Goal: Obtain resource: Download file/media

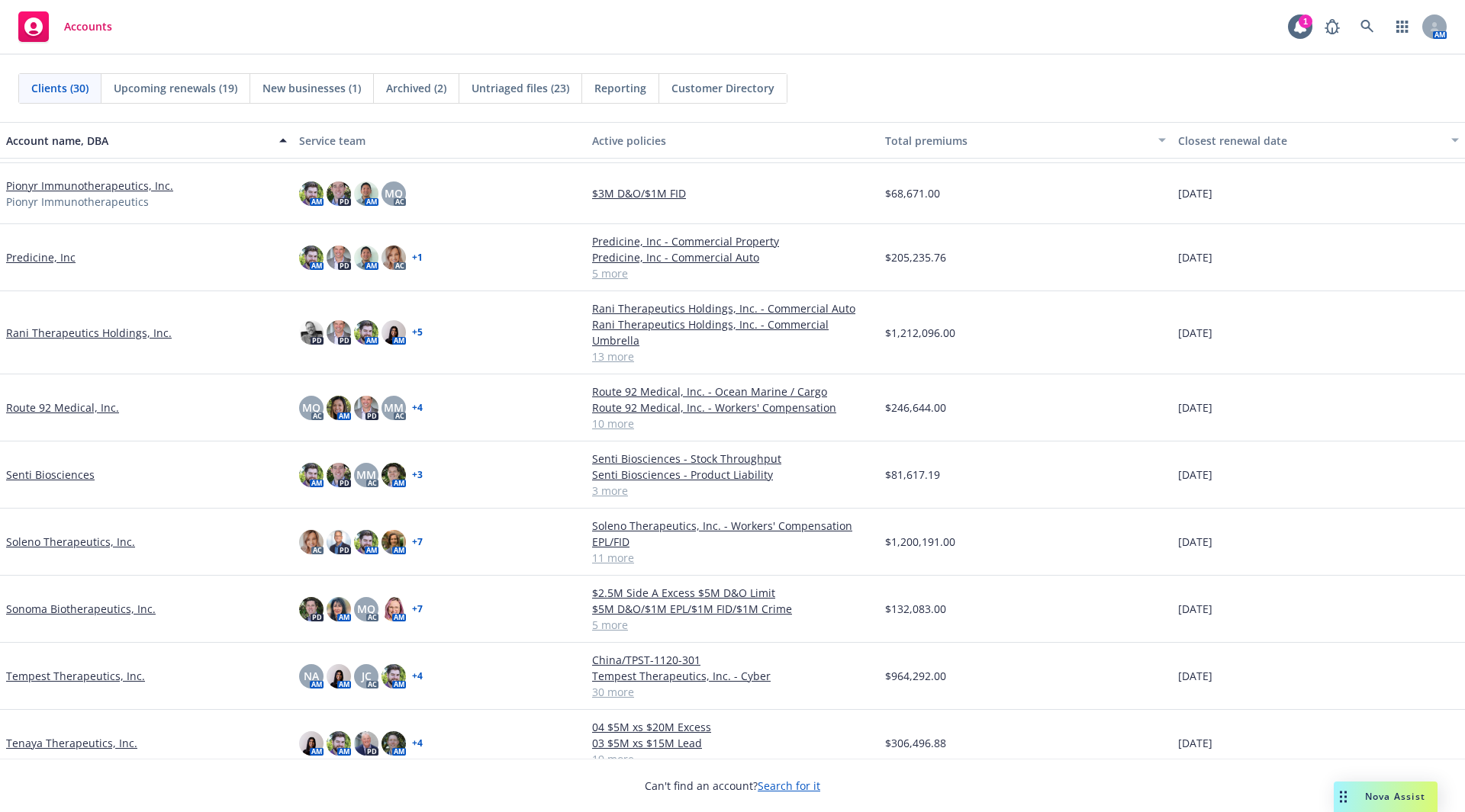
scroll to position [1132, 0]
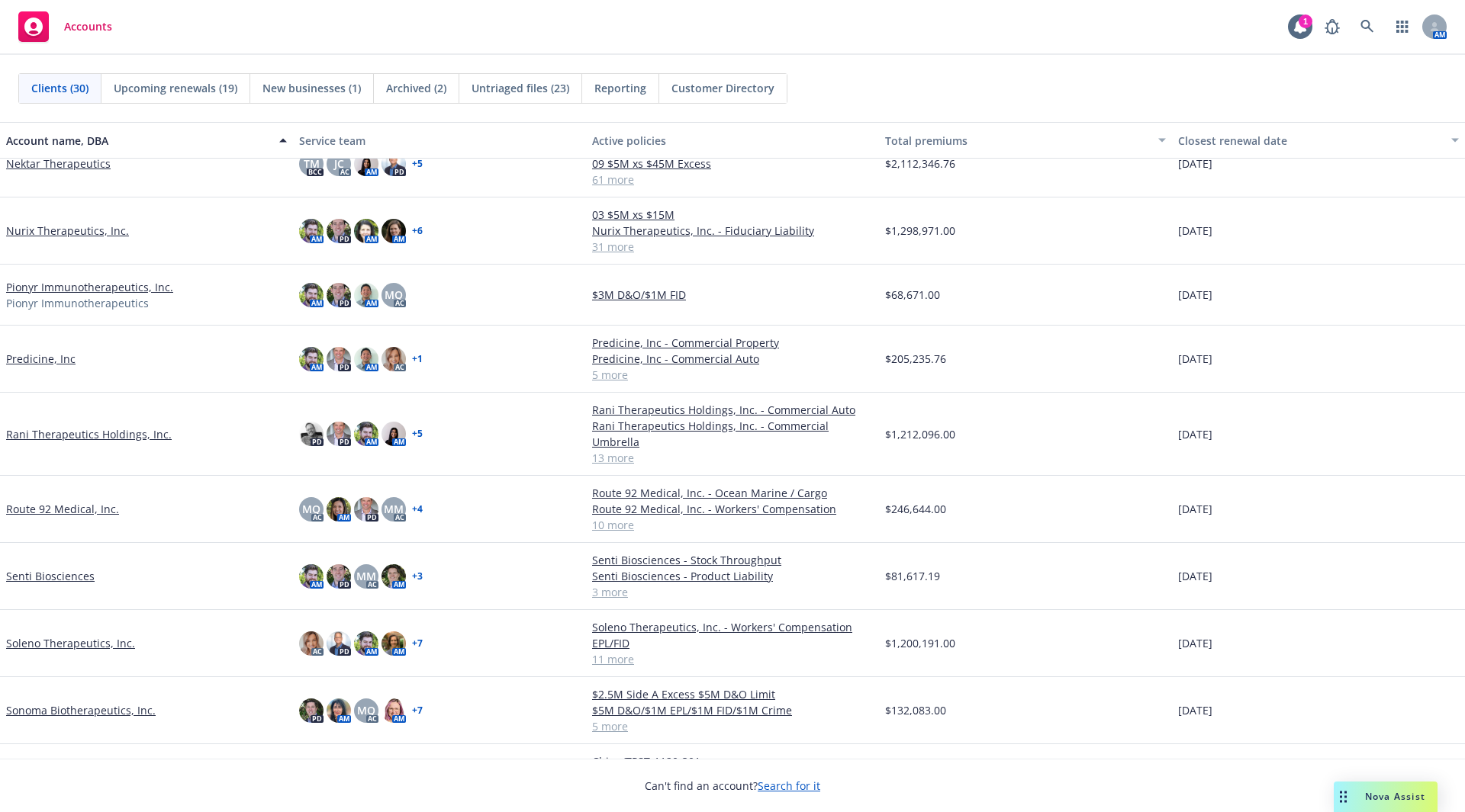
click at [72, 234] on link "Nurix Therapeutics, Inc." at bounding box center [67, 231] width 123 height 16
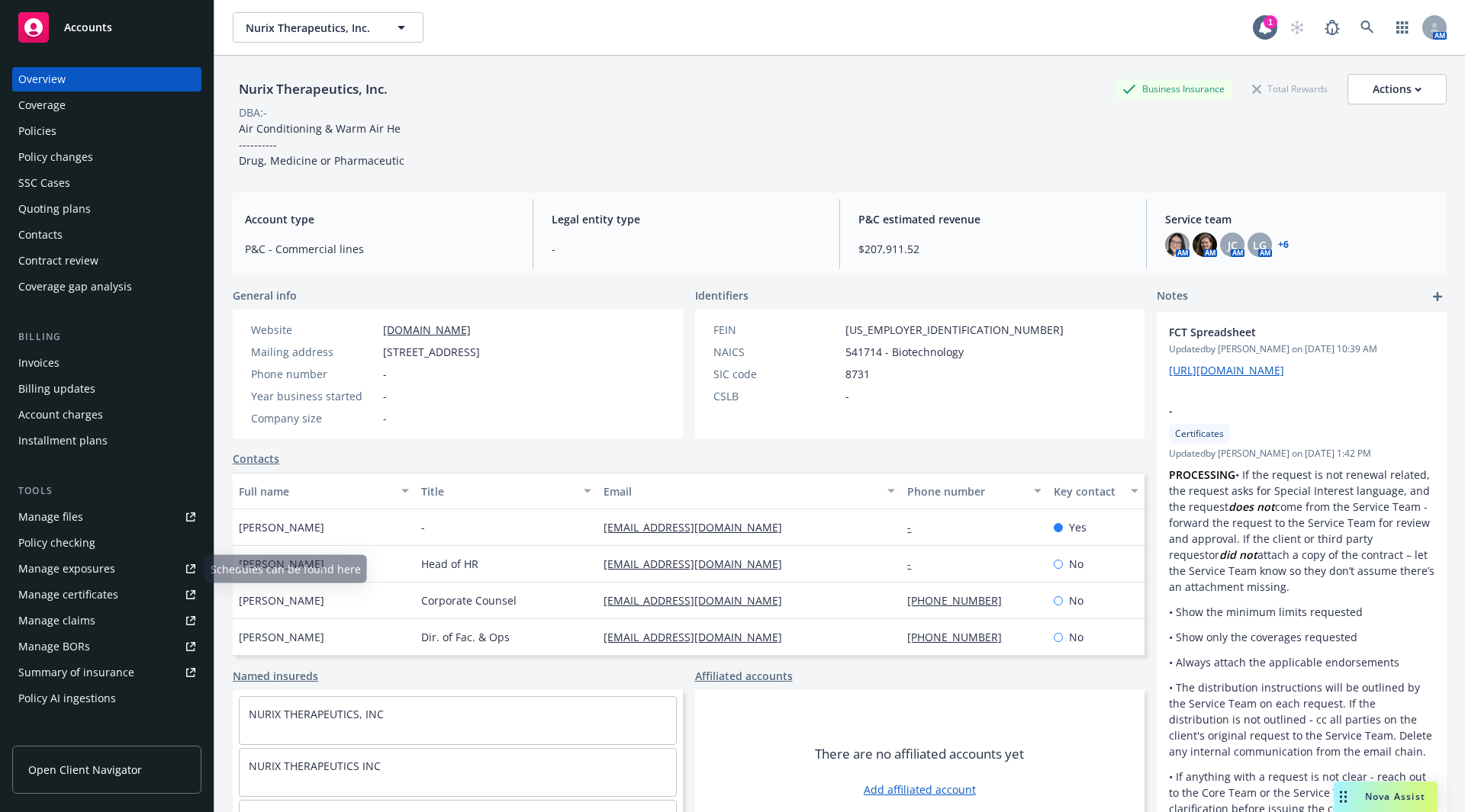
click at [70, 598] on div "Manage certificates" at bounding box center [68, 595] width 100 height 24
click at [67, 592] on div "Manage certificates" at bounding box center [68, 595] width 100 height 24
click at [66, 142] on div "Policies" at bounding box center [106, 131] width 177 height 24
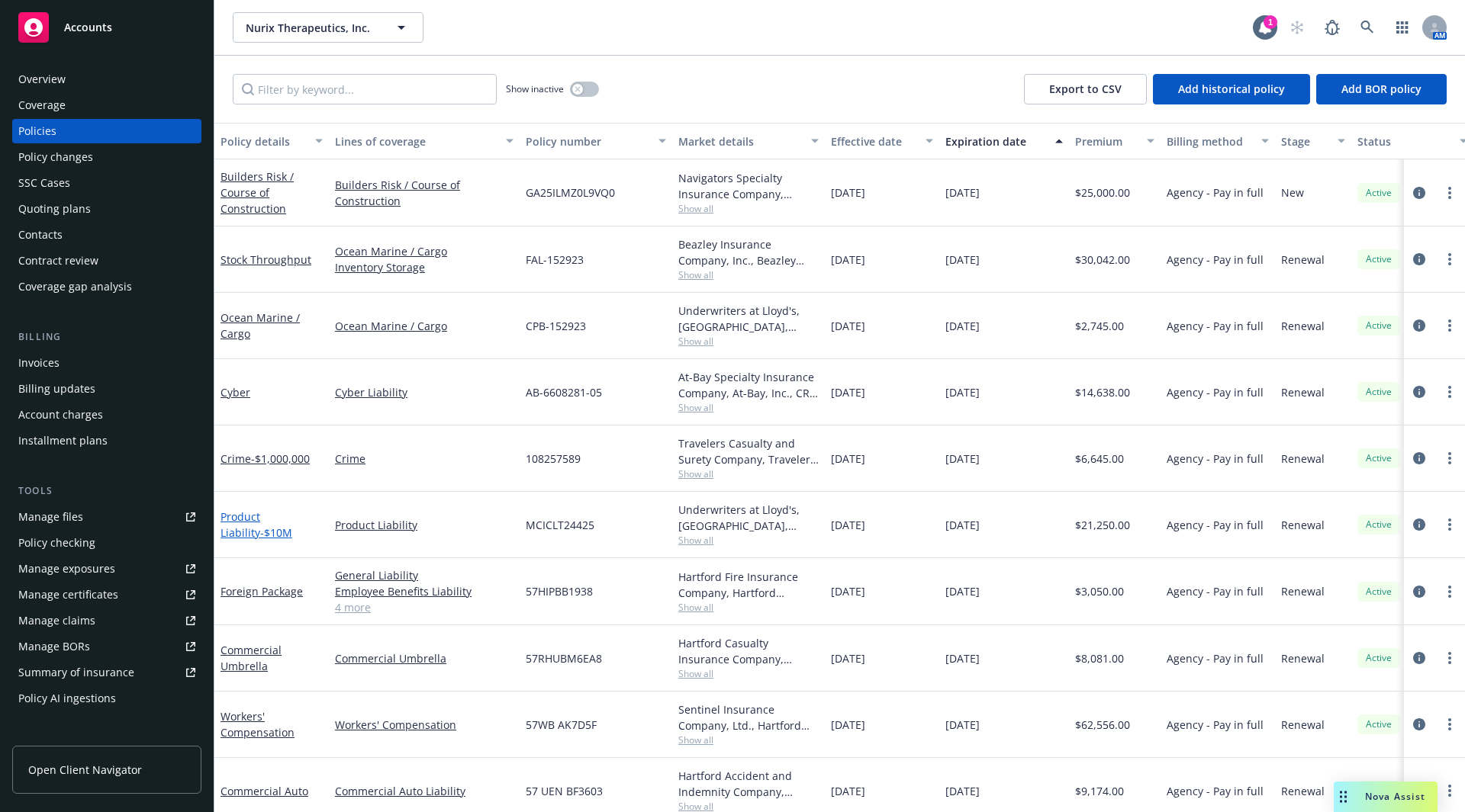
click at [266, 512] on link "Product Liability - $10M" at bounding box center [256, 524] width 72 height 30
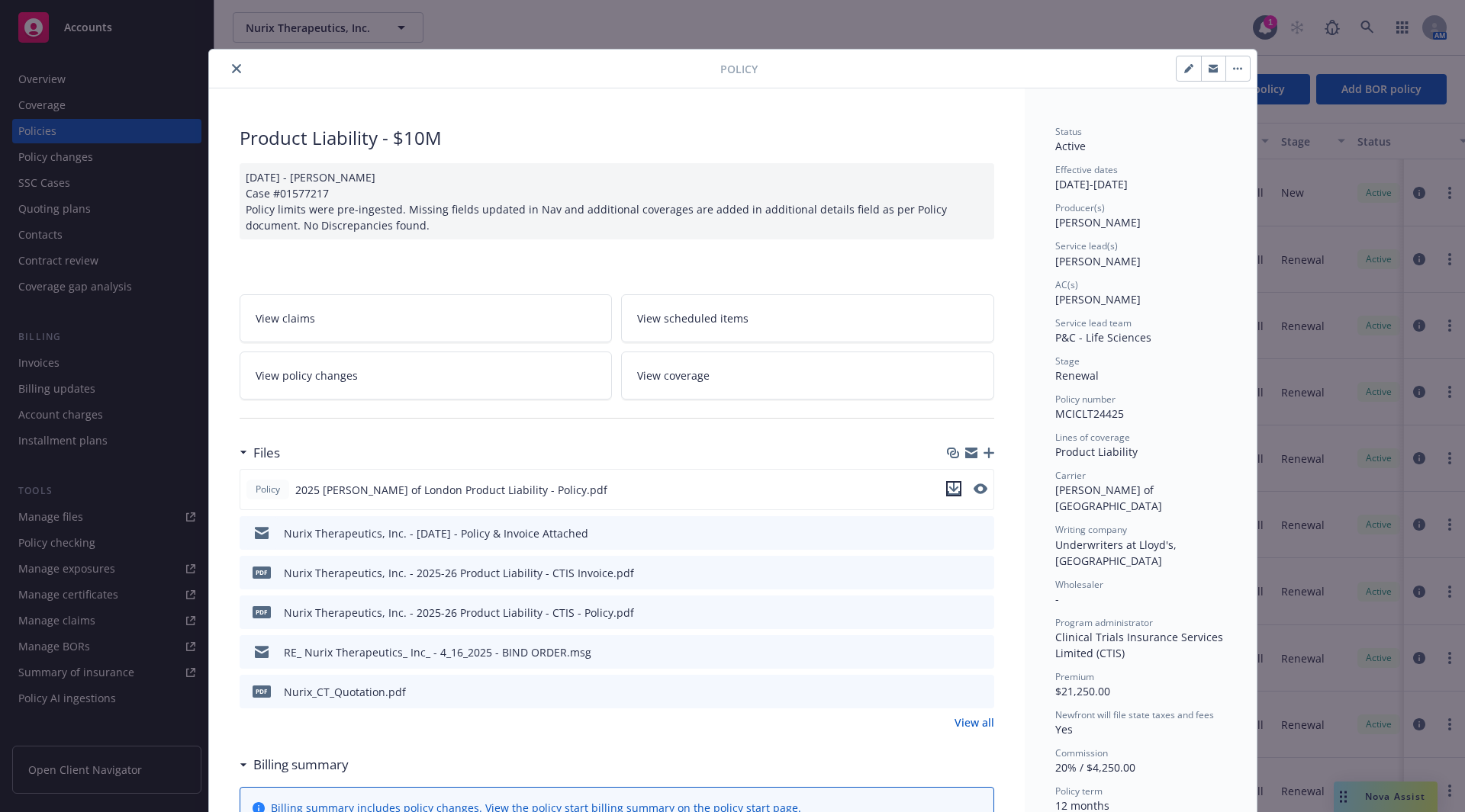
click at [947, 493] on icon "download file" at bounding box center [954, 489] width 13 height 13
click at [227, 72] on button "close" at bounding box center [236, 68] width 18 height 18
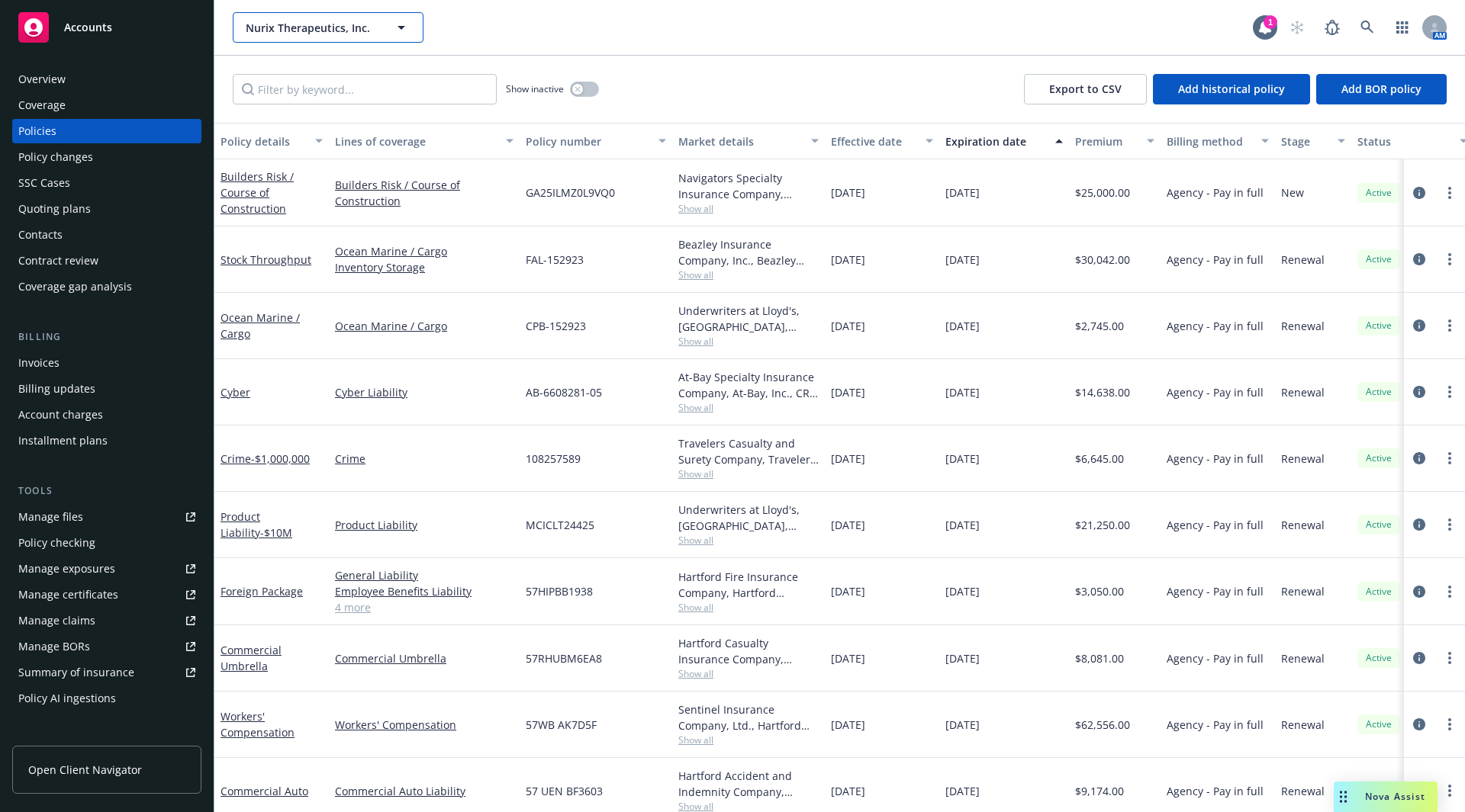
click at [393, 33] on icon "button" at bounding box center [401, 27] width 18 height 18
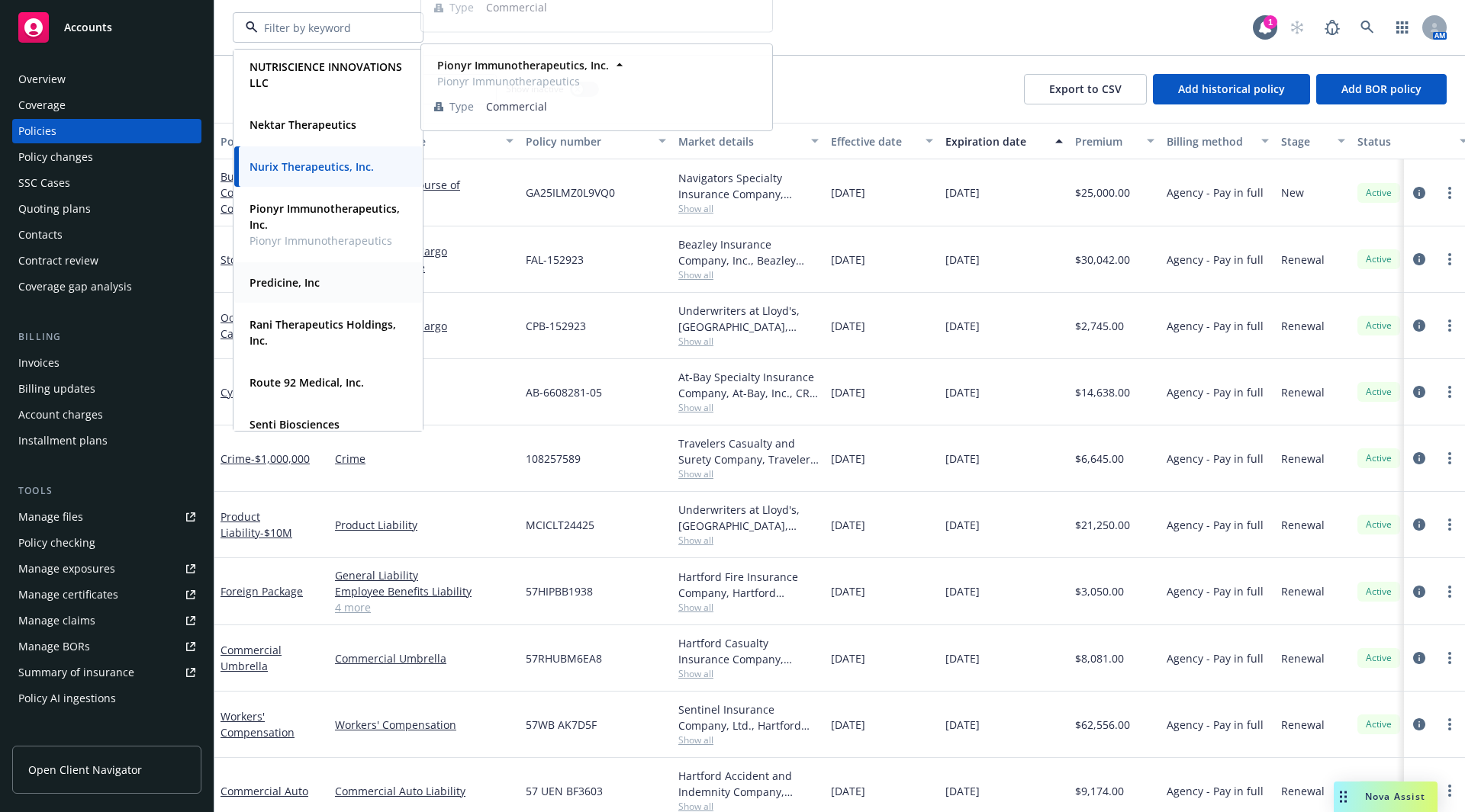
scroll to position [1090, 0]
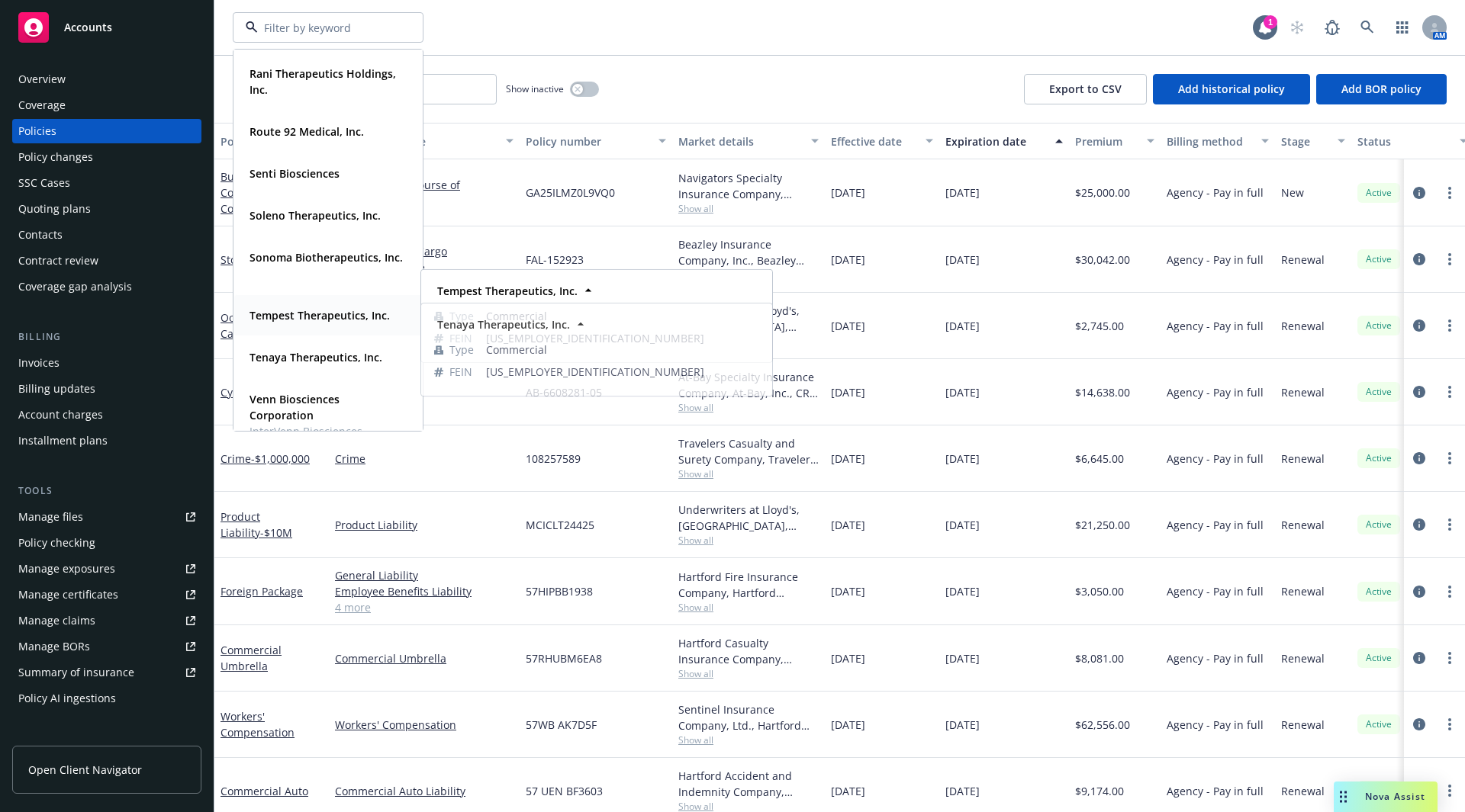
click at [335, 313] on strong "Tempest Therapeutics, Inc." at bounding box center [320, 315] width 141 height 15
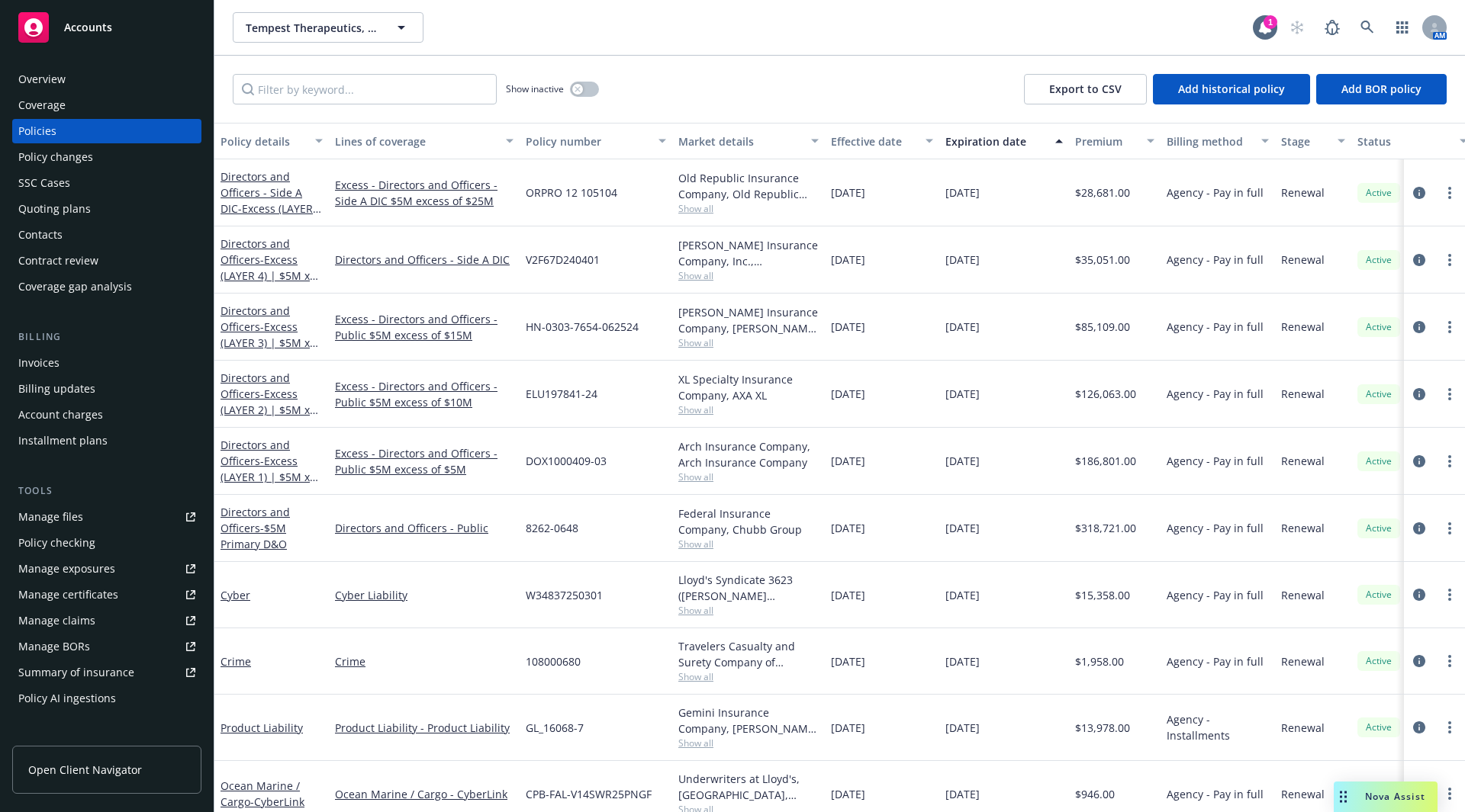
click at [34, 80] on div "Overview" at bounding box center [41, 79] width 48 height 24
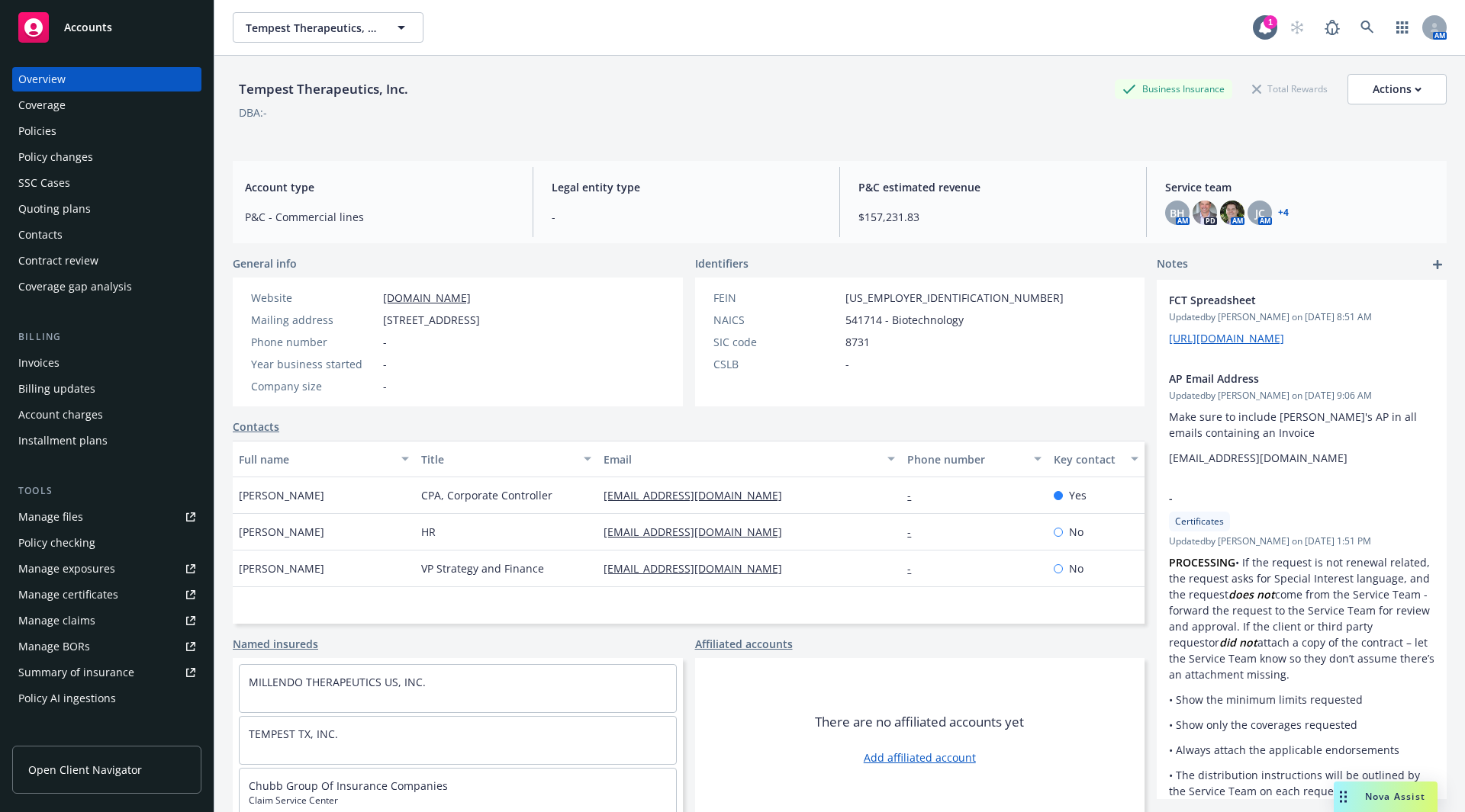
click at [1278, 213] on link "+ 4" at bounding box center [1284, 213] width 11 height 9
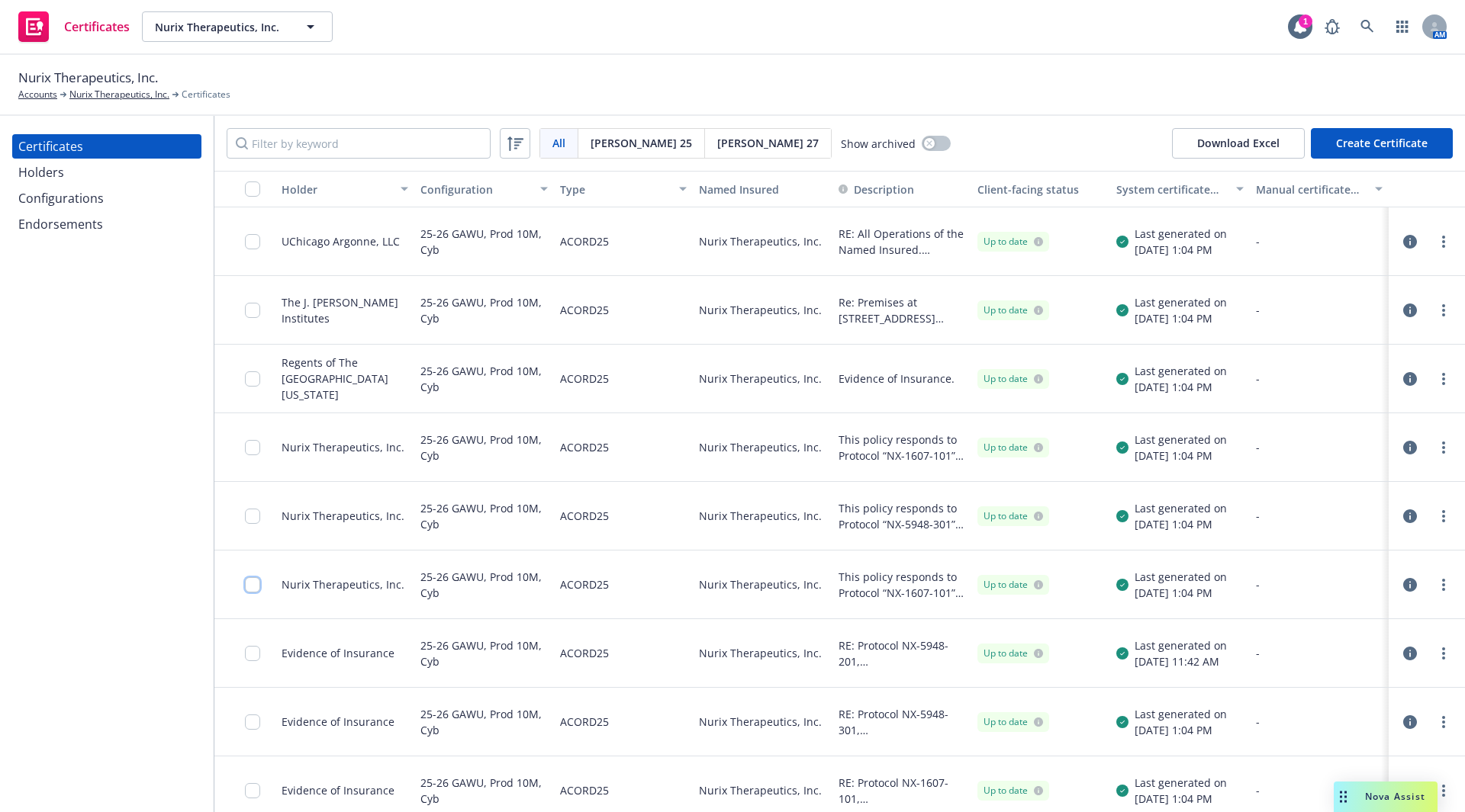
click at [250, 588] on input "checkbox" at bounding box center [253, 585] width 16 height 16
click at [802, 783] on div "Other actions" at bounding box center [761, 778] width 81 height 29
click at [802, 782] on div "Other actions" at bounding box center [761, 778] width 81 height 29
click at [949, 609] on div "This policy responds to Protocol “NX-1607-101” in “United Kingdom” in accordanc…" at bounding box center [902, 585] width 139 height 69
click at [1442, 586] on circle "more" at bounding box center [1444, 585] width 3 height 3
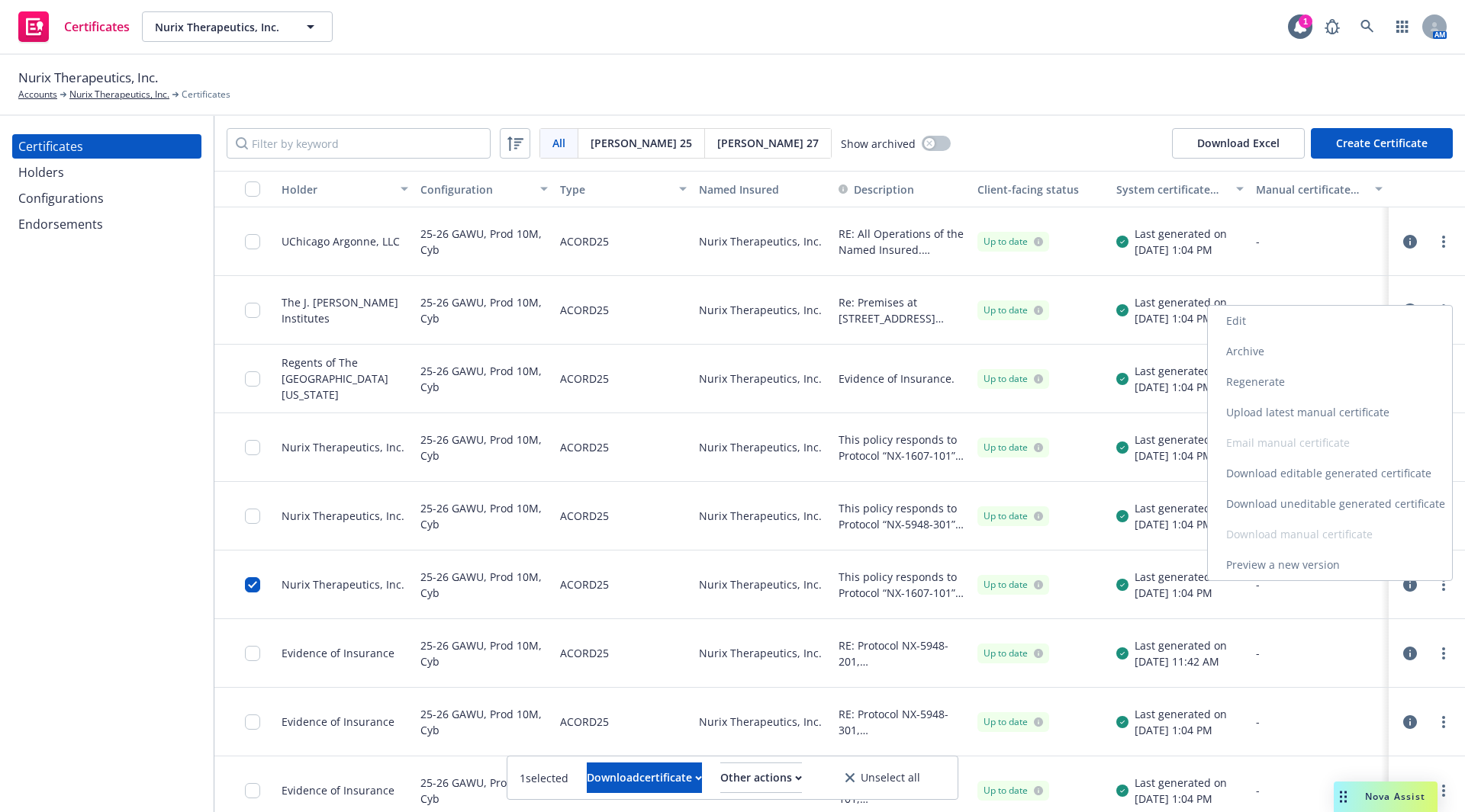
click at [1242, 329] on link "Edit" at bounding box center [1330, 320] width 244 height 30
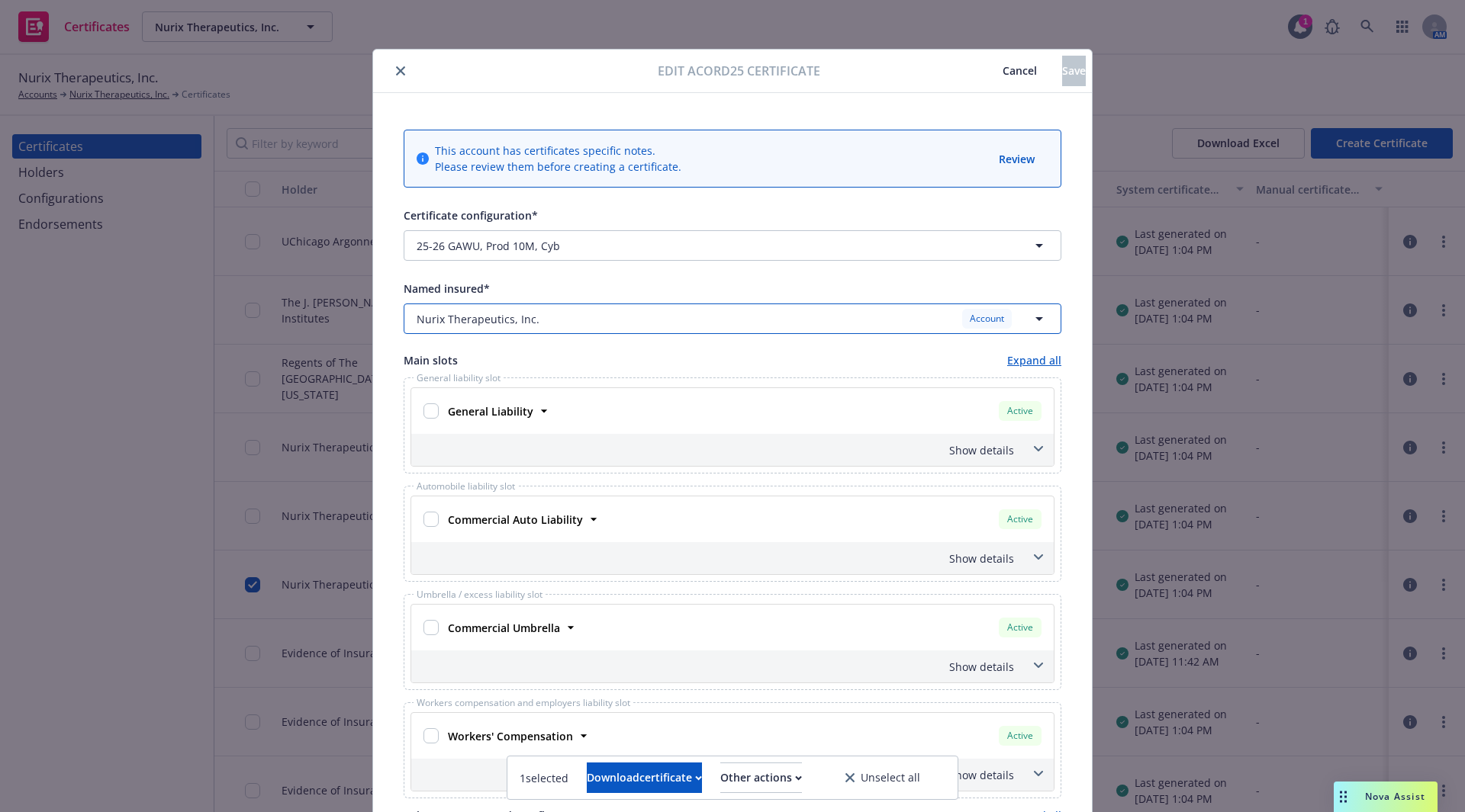
click at [1039, 322] on icon "button" at bounding box center [1039, 318] width 18 height 18
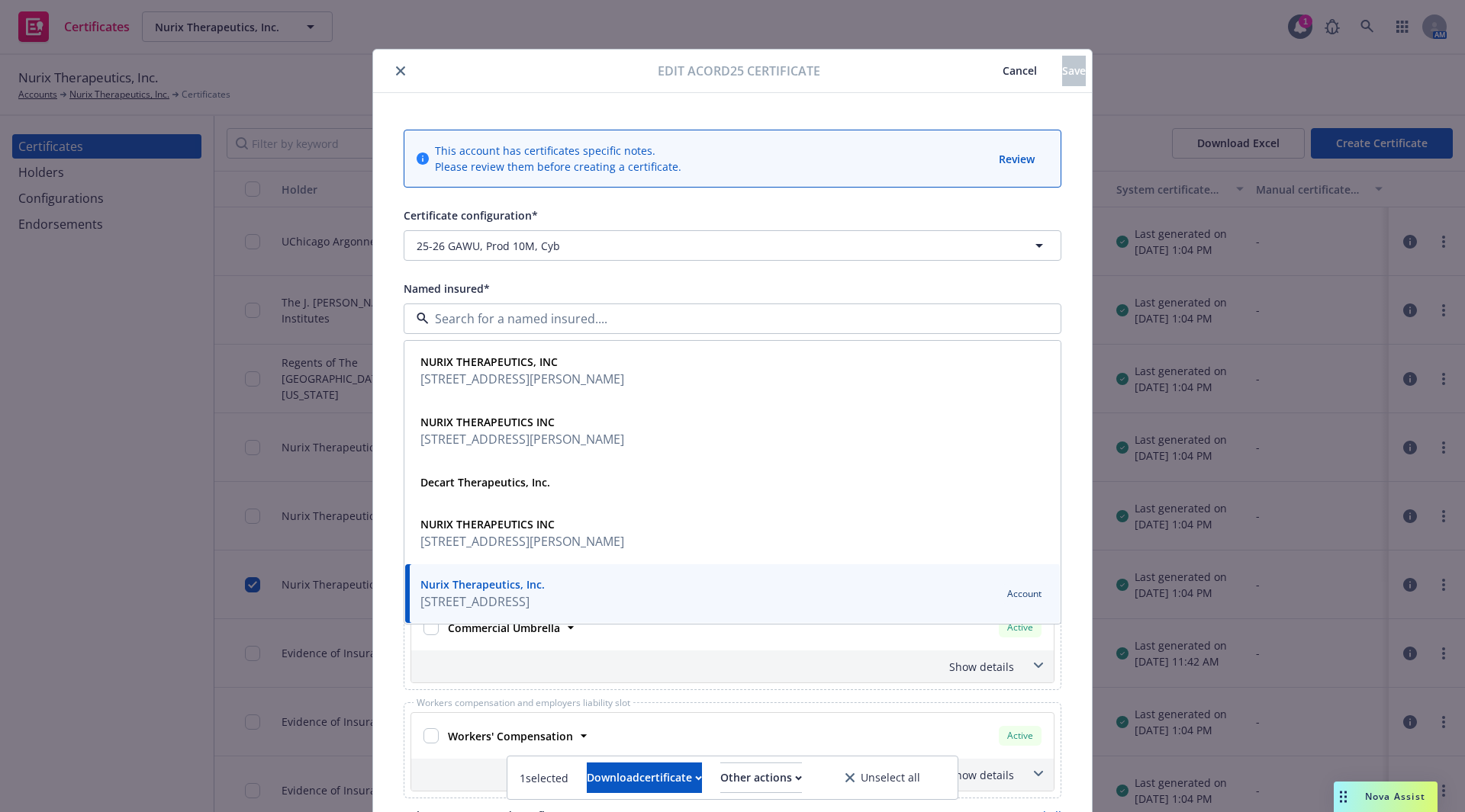
click at [1039, 322] on div at bounding box center [732, 318] width 657 height 30
click at [1066, 316] on div "This account has certificates specific notes. Please review them before creatin…" at bounding box center [732, 812] width 718 height 1438
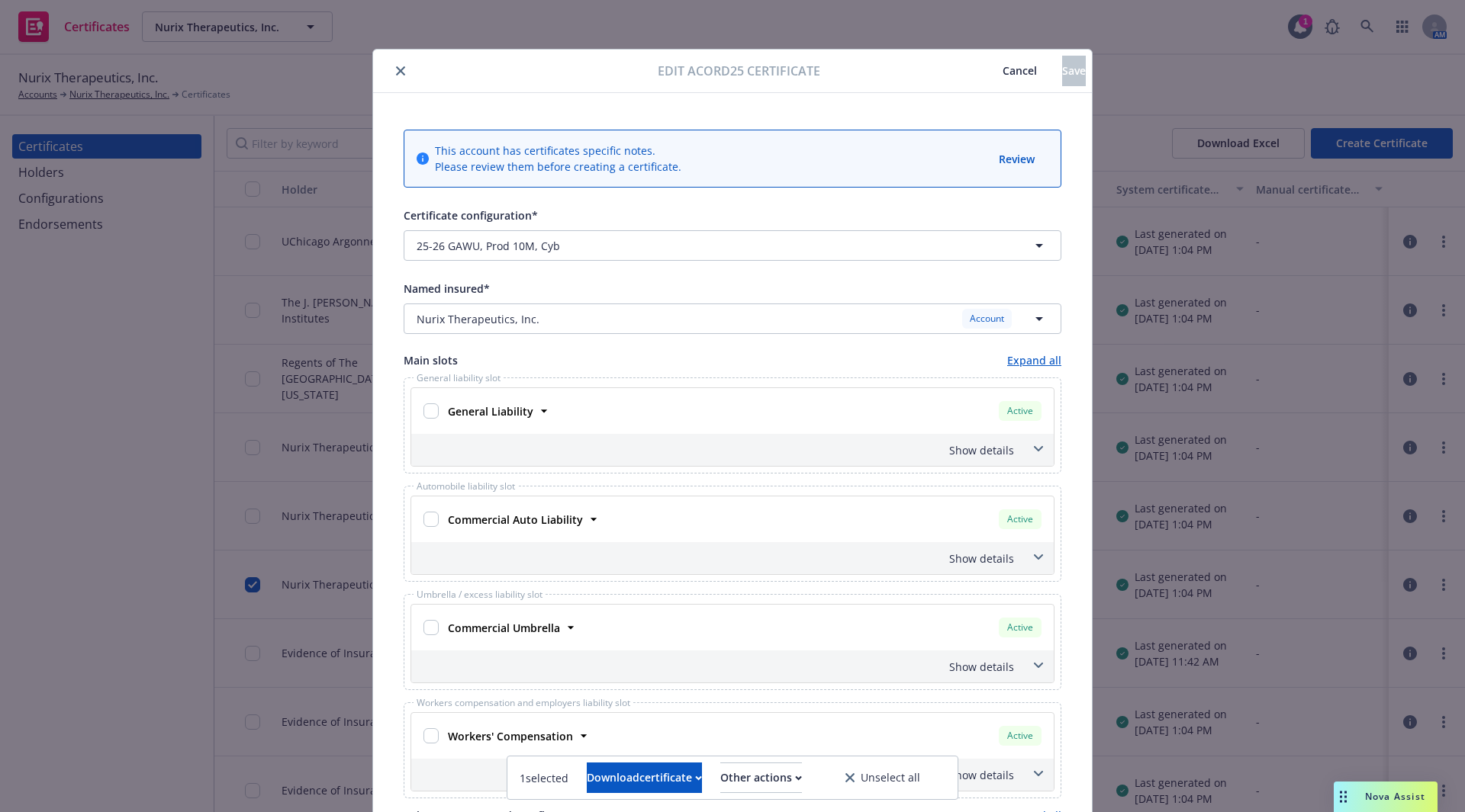
click at [1002, 73] on span "Cancel" at bounding box center [1019, 70] width 34 height 15
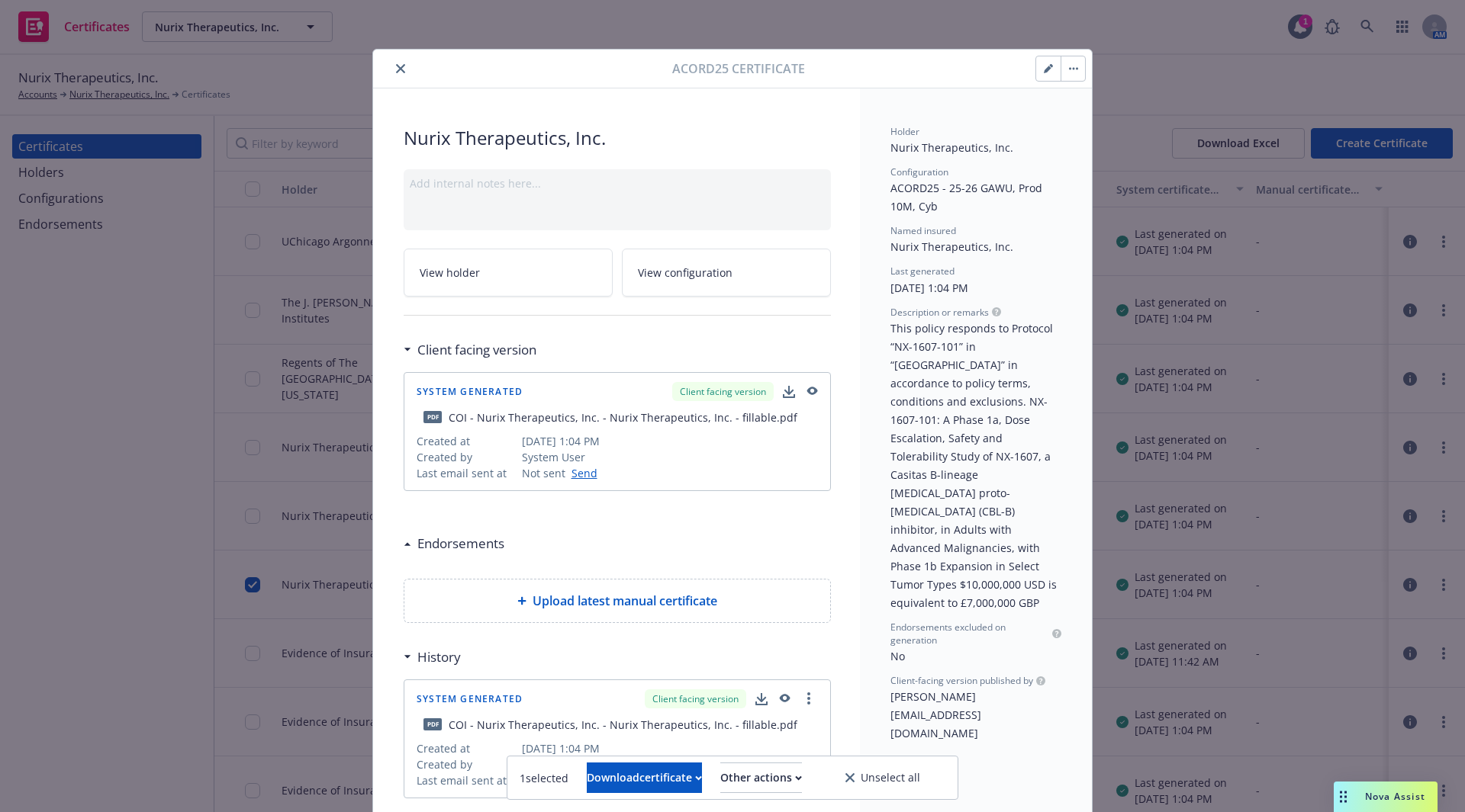
click at [396, 69] on icon "close" at bounding box center [401, 69] width 9 height 9
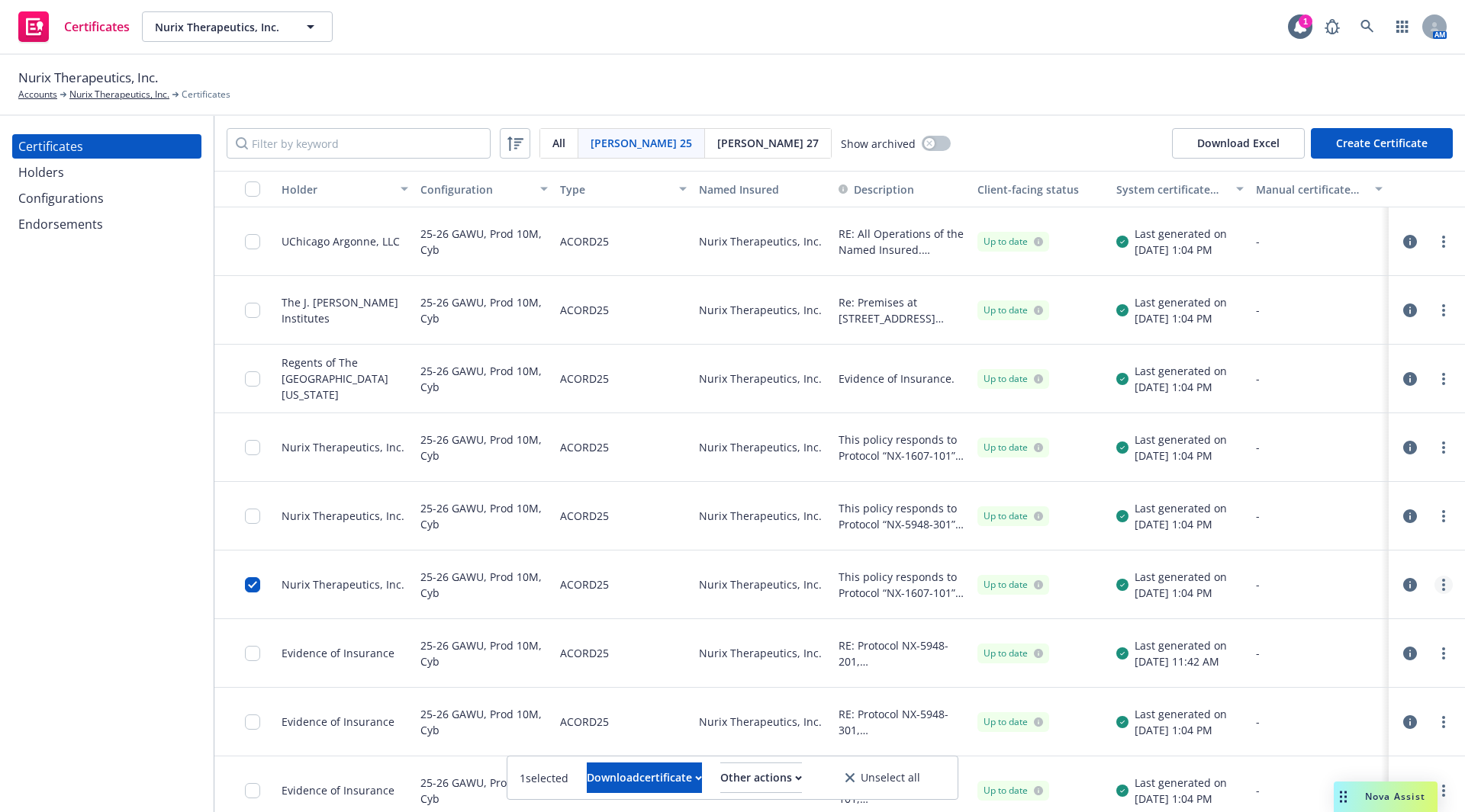
click at [1435, 583] on link "more" at bounding box center [1443, 585] width 18 height 18
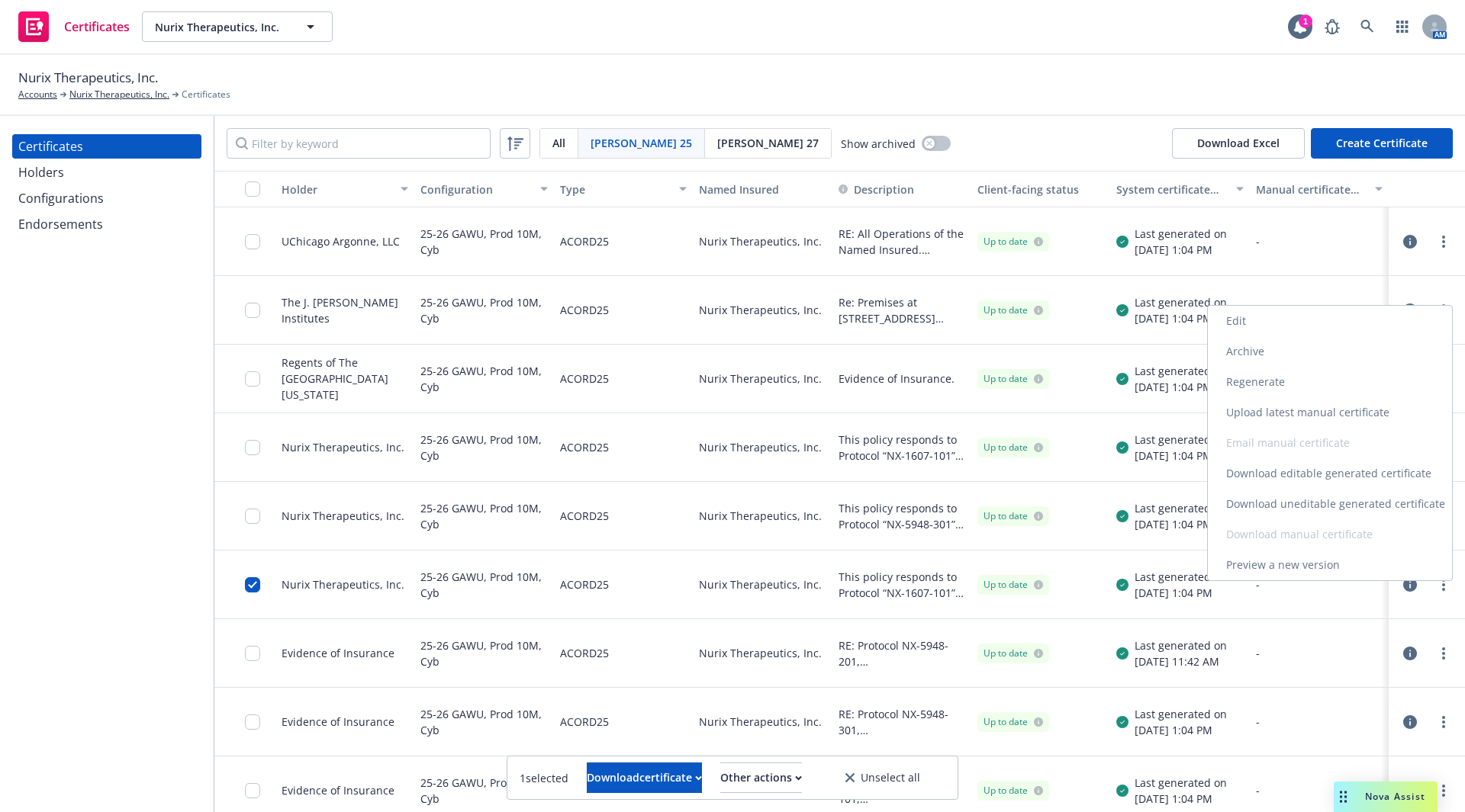
click at [1263, 390] on link "Regenerate" at bounding box center [1330, 381] width 244 height 30
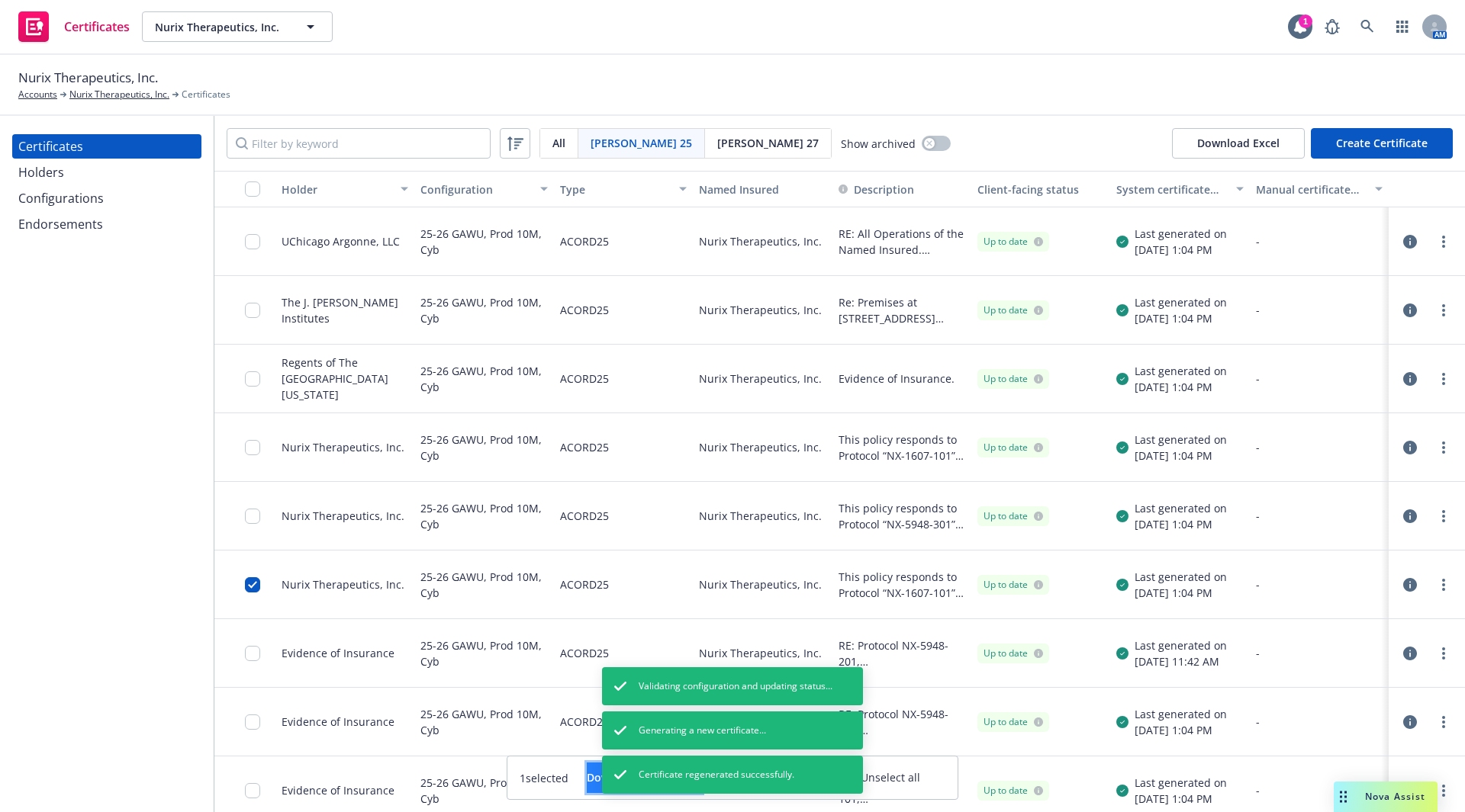
click at [587, 778] on button "Download certificate" at bounding box center [644, 778] width 115 height 30
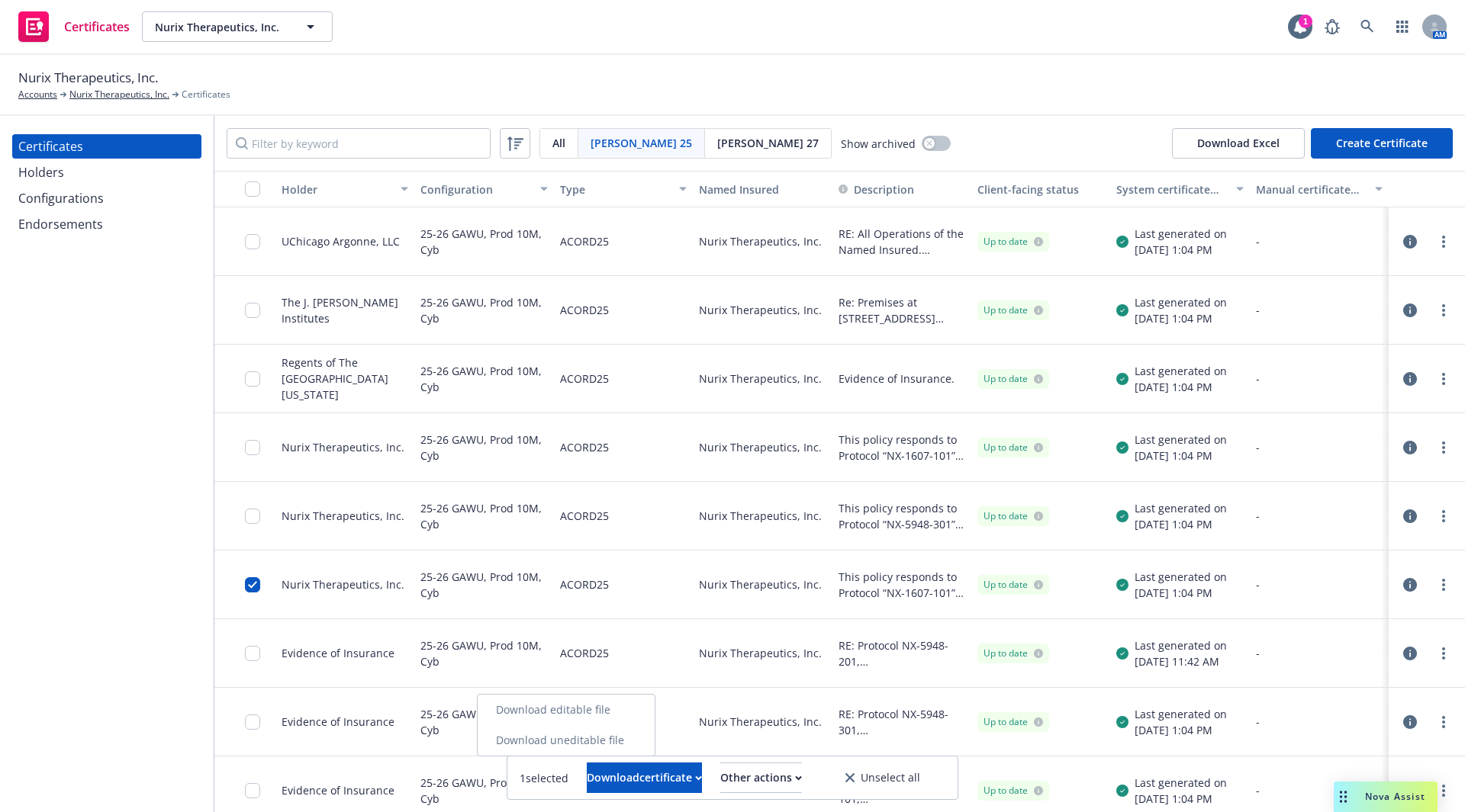
click at [563, 742] on link "Download uneditable file" at bounding box center [566, 740] width 177 height 30
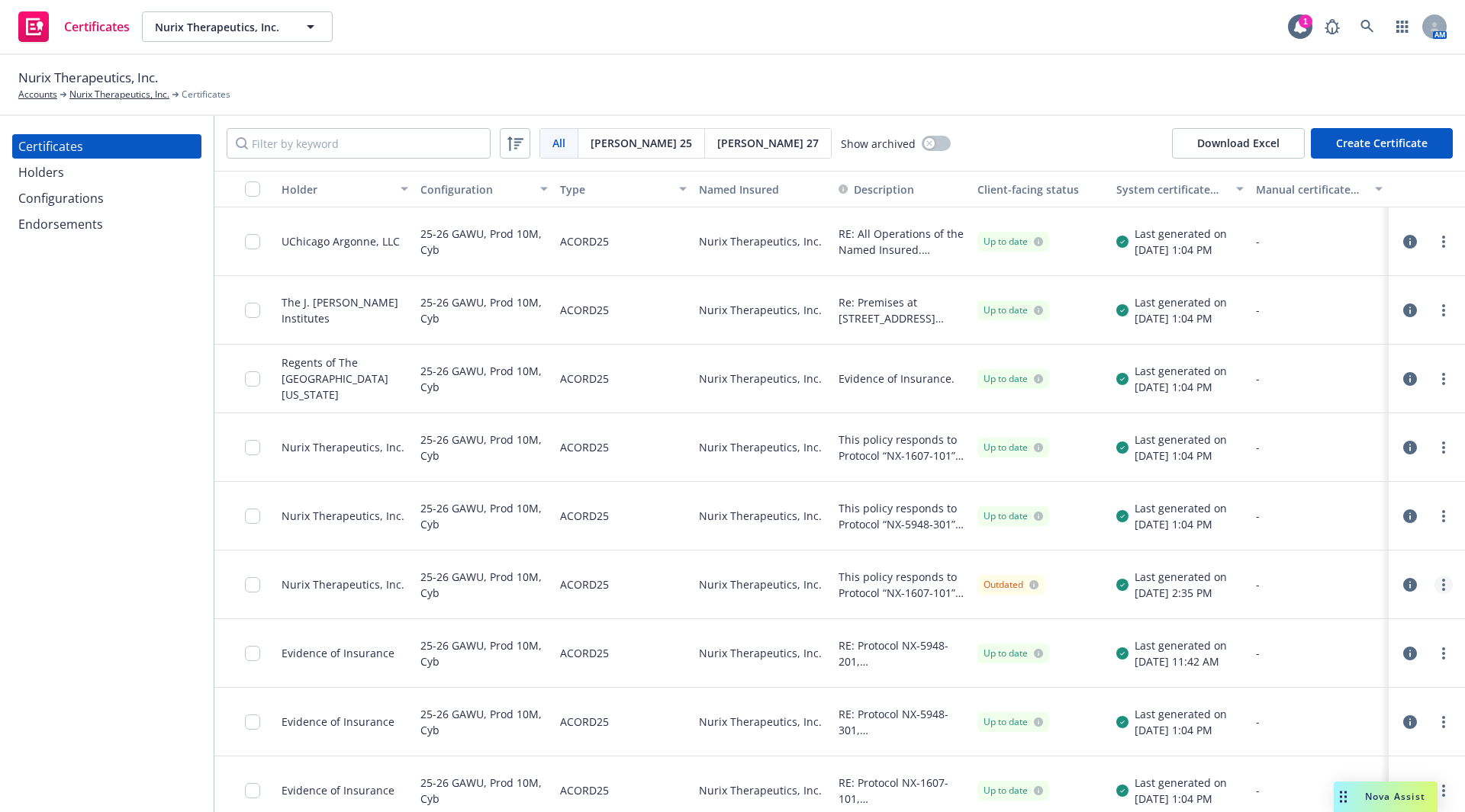
click at [1435, 588] on link "more" at bounding box center [1443, 585] width 18 height 18
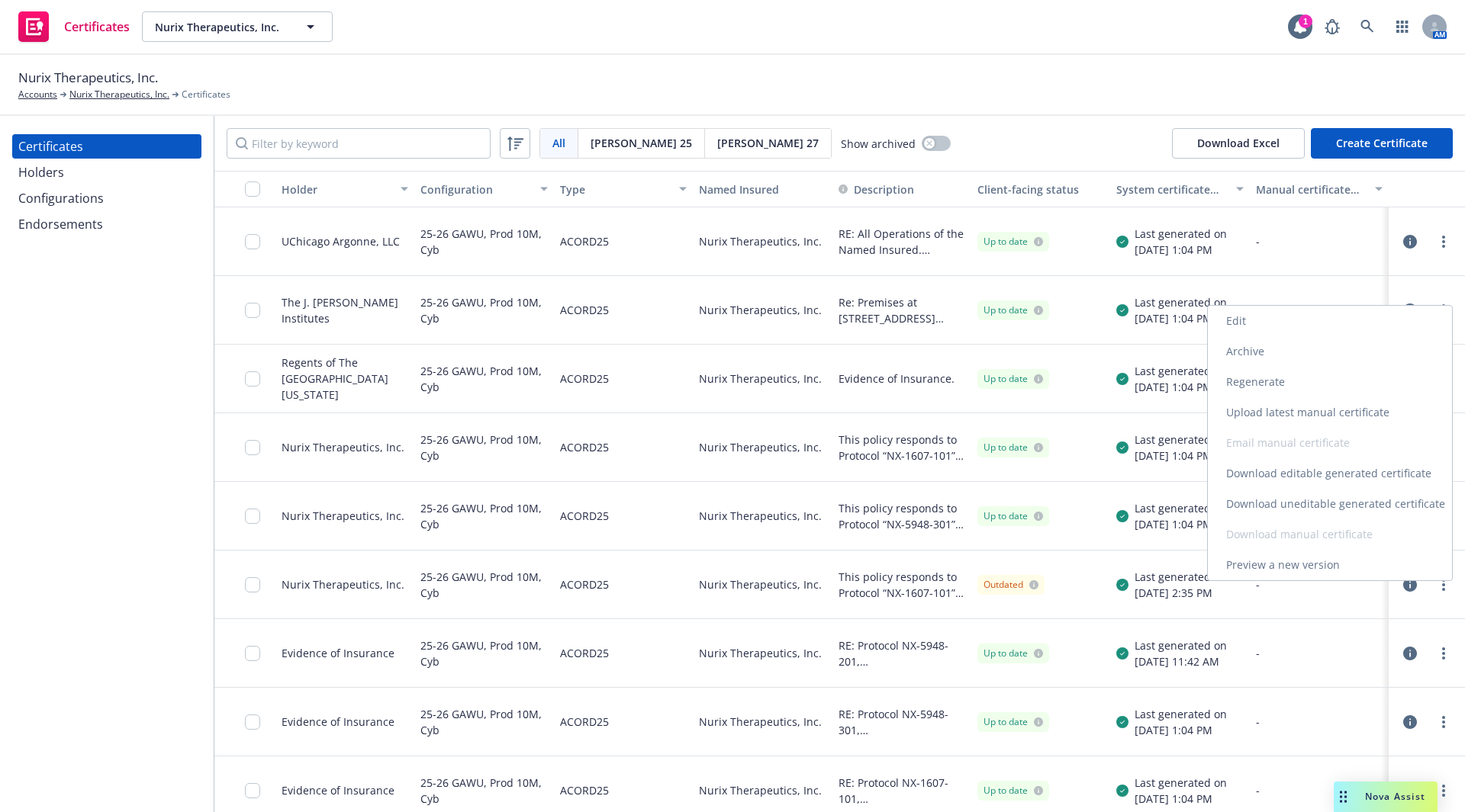
click at [1316, 569] on link "Preview a new version" at bounding box center [1330, 565] width 244 height 30
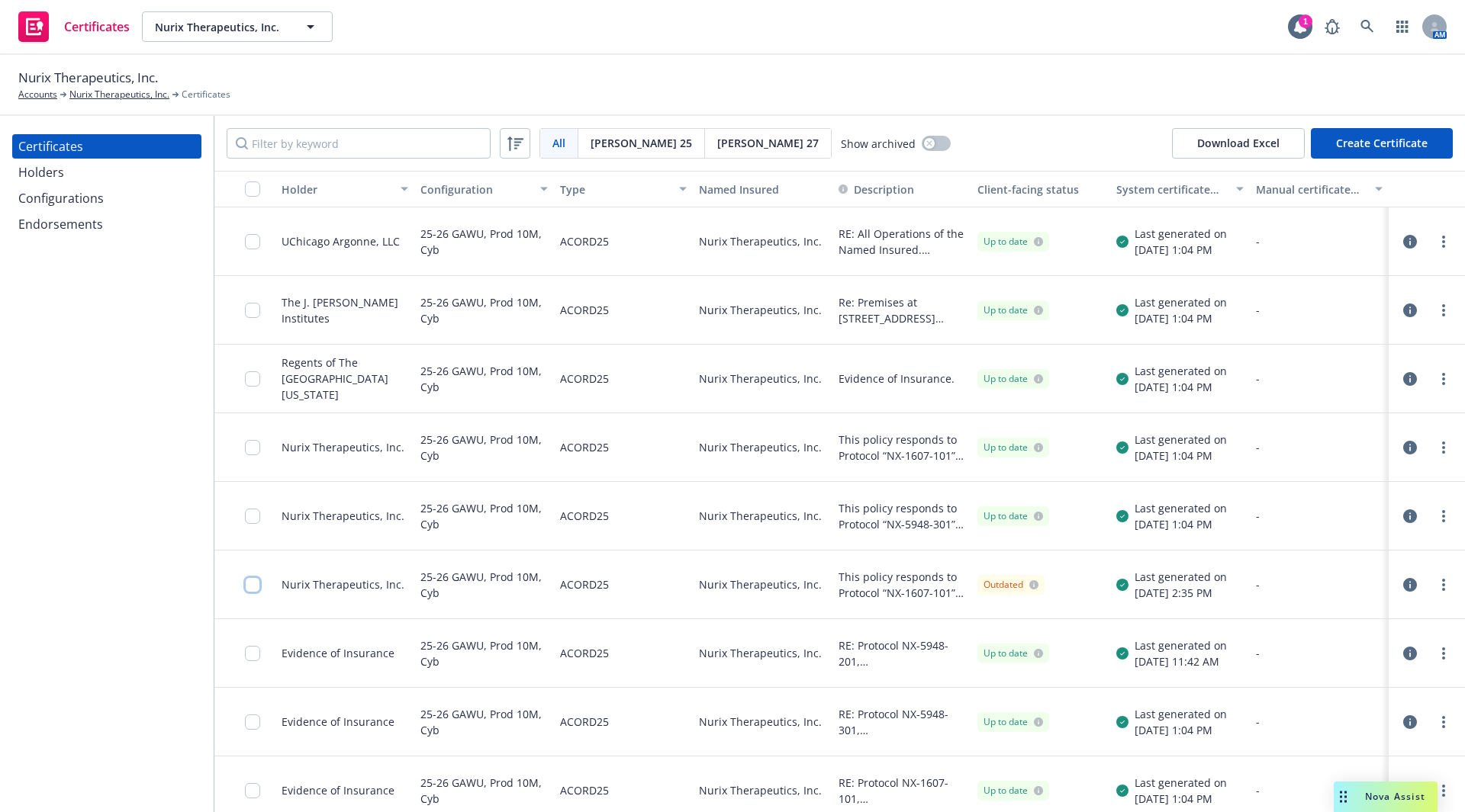
click at [249, 588] on input "checkbox" at bounding box center [253, 585] width 16 height 16
click at [802, 780] on div "Other actions" at bounding box center [761, 778] width 81 height 29
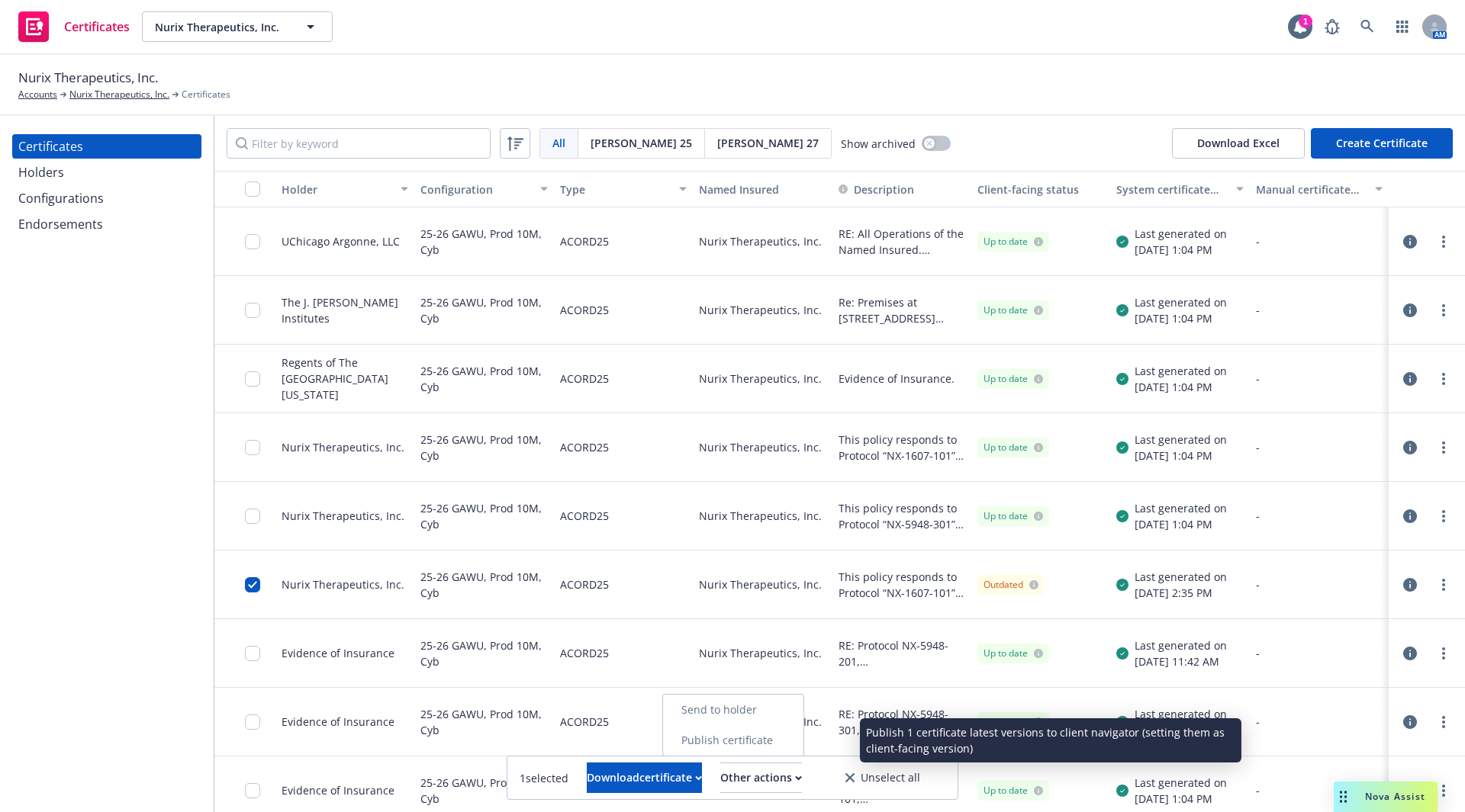
click at [788, 742] on link "Publish certificate" at bounding box center [733, 740] width 141 height 30
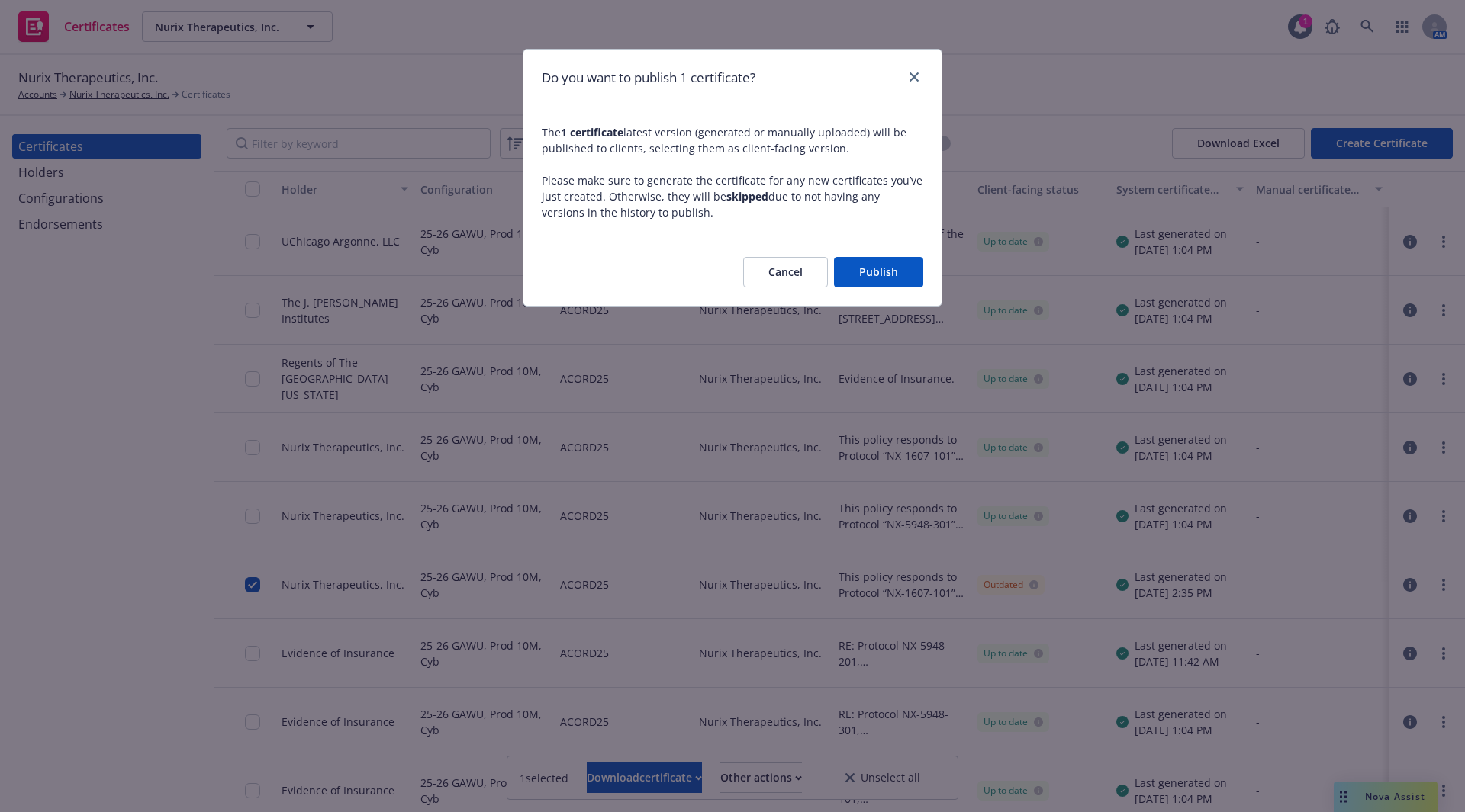
click at [885, 278] on button "Publish" at bounding box center [879, 272] width 89 height 30
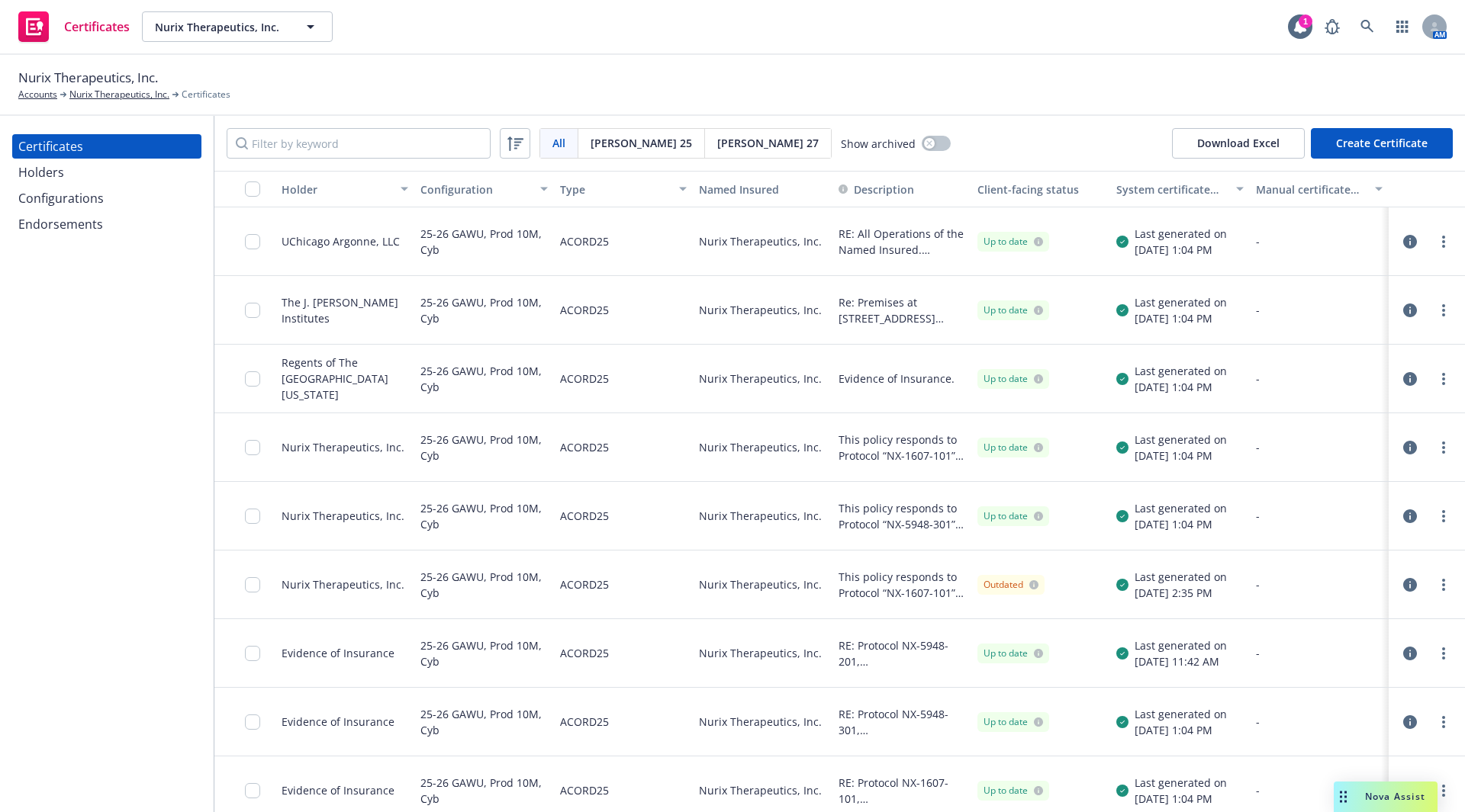
click at [1442, 587] on icon "more" at bounding box center [1444, 585] width 3 height 13
click at [281, 599] on div "Nurix Therapeutics, Inc." at bounding box center [345, 585] width 139 height 69
click at [252, 586] on input "checkbox" at bounding box center [253, 585] width 16 height 16
click at [1391, 152] on button "Create Certificate" at bounding box center [1382, 143] width 142 height 30
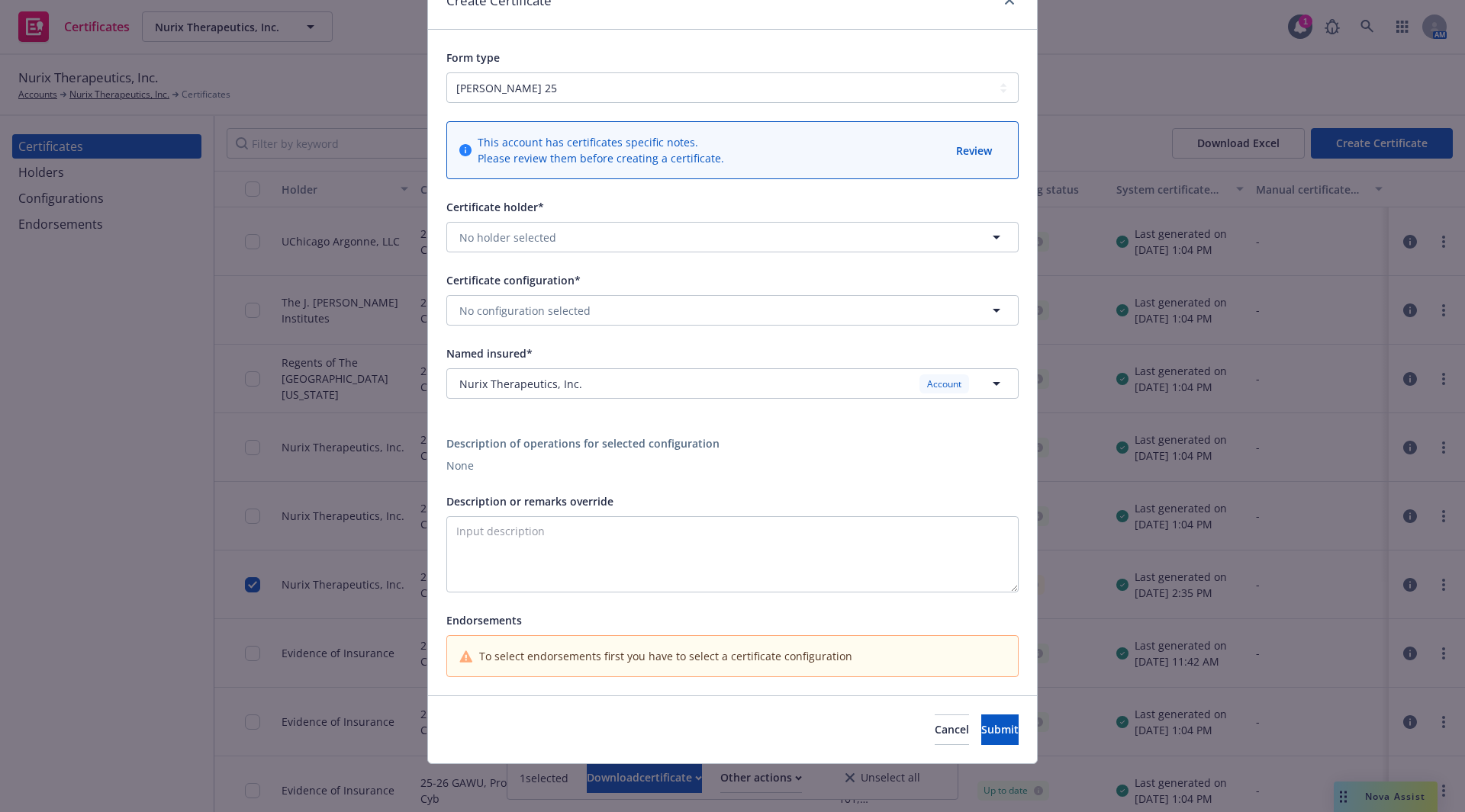
scroll to position [78, 0]
click at [892, 746] on div "Cancel Submit" at bounding box center [732, 728] width 609 height 68
click at [935, 738] on button "Cancel" at bounding box center [952, 729] width 34 height 30
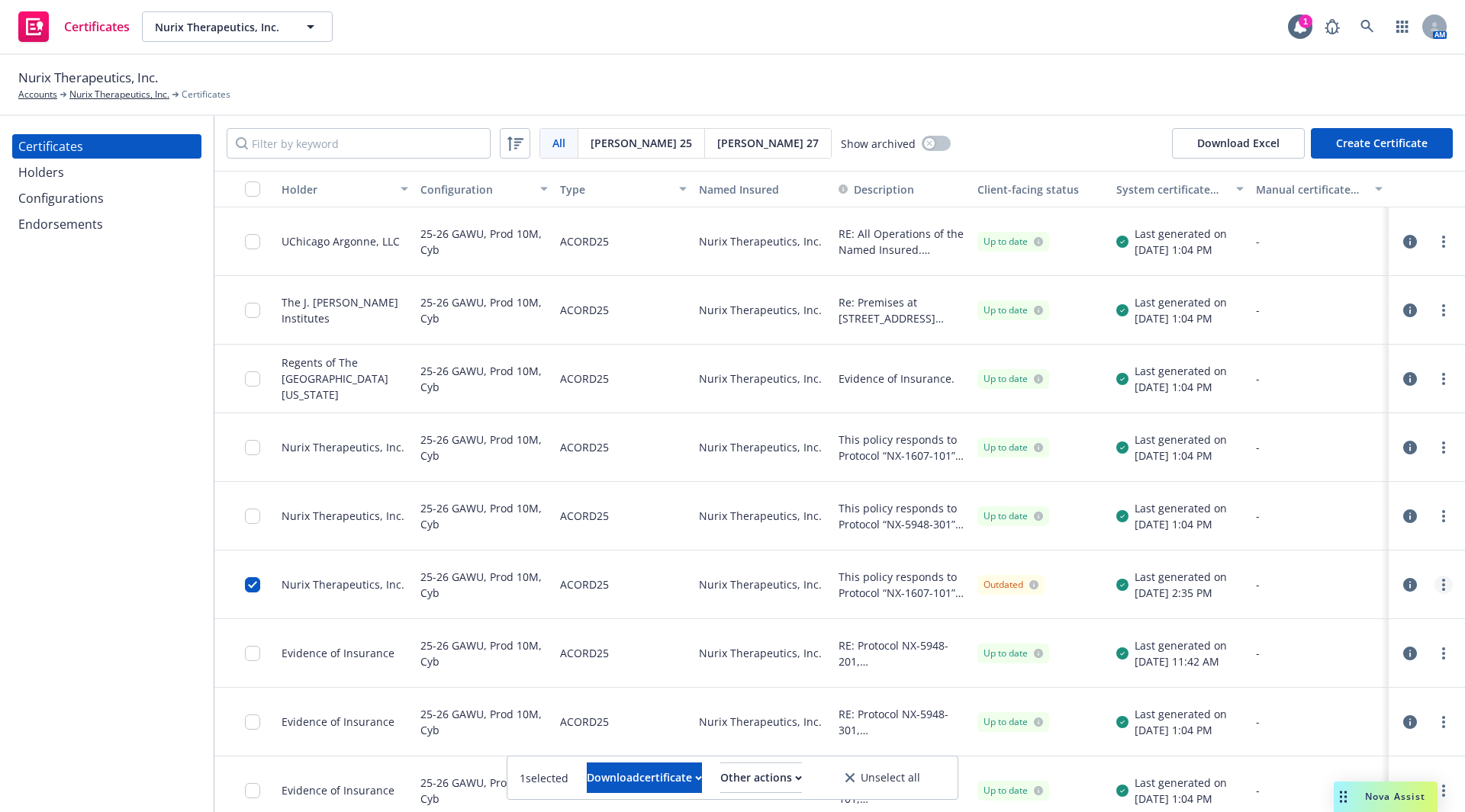
click at [1435, 587] on link "more" at bounding box center [1443, 585] width 18 height 18
click at [1116, 604] on div "Last generated on 09/23/2025, 2:35 PM" at bounding box center [1172, 584] width 111 height 49
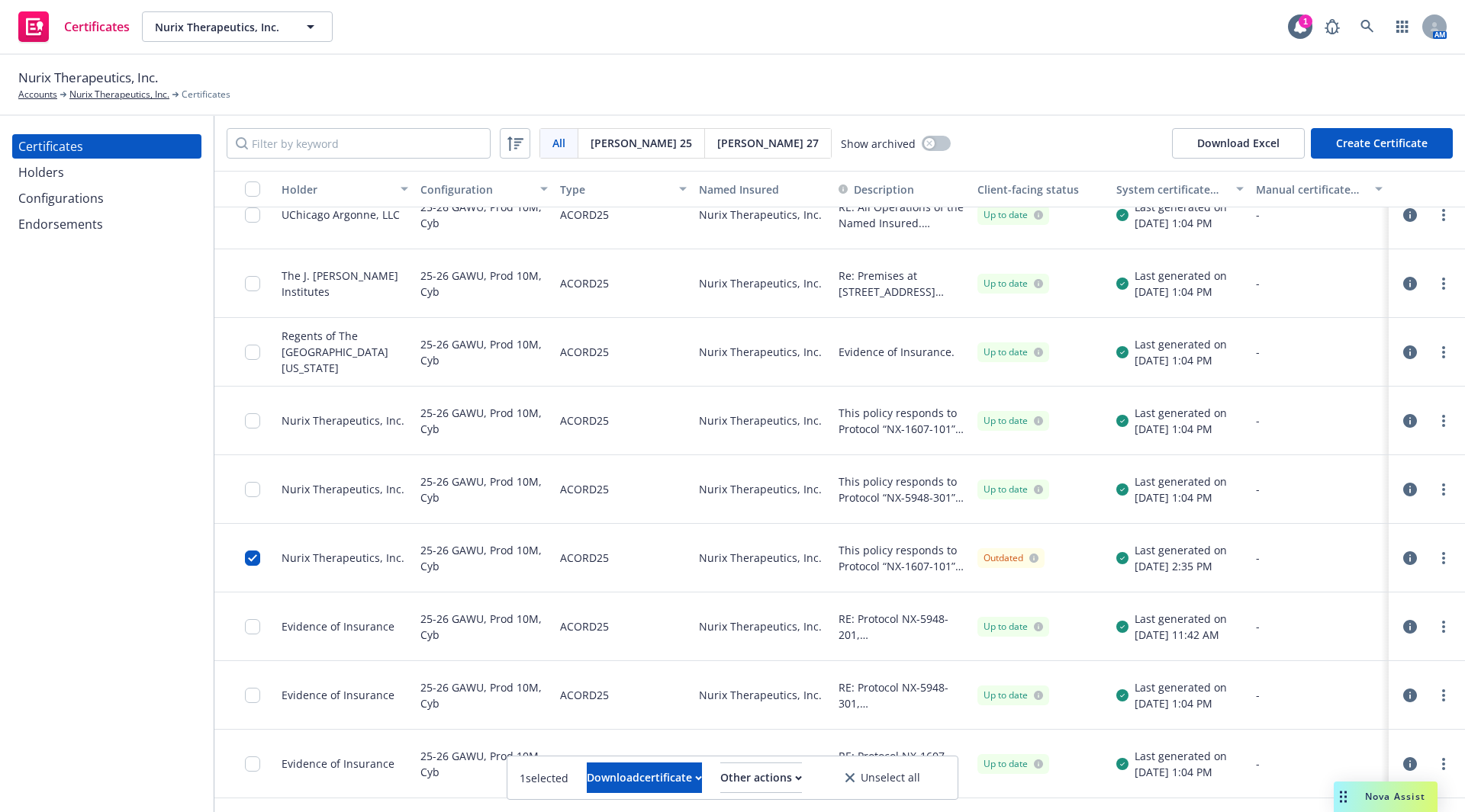
scroll to position [0, 0]
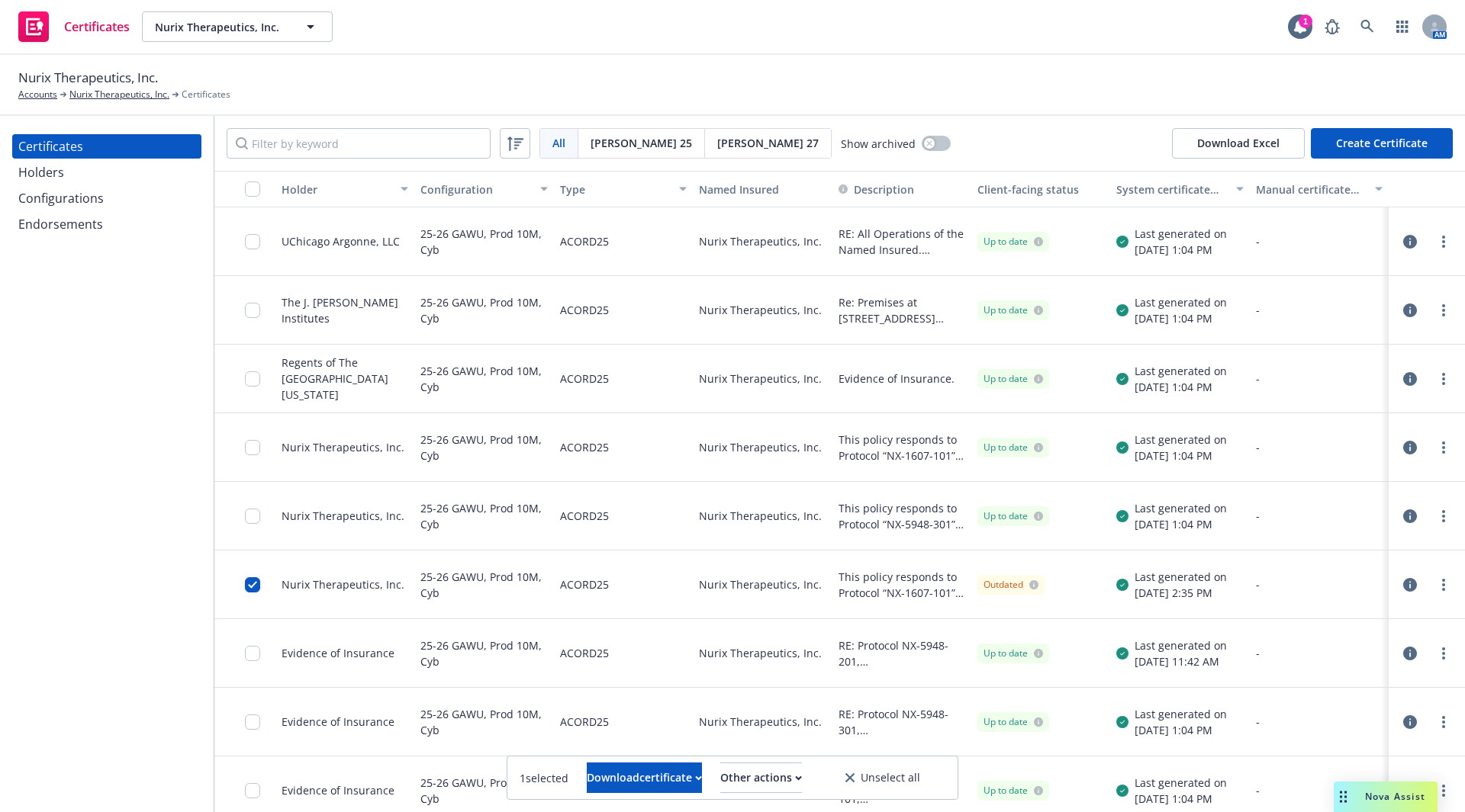
click at [1191, 184] on div "System certificate last generated" at bounding box center [1171, 189] width 110 height 16
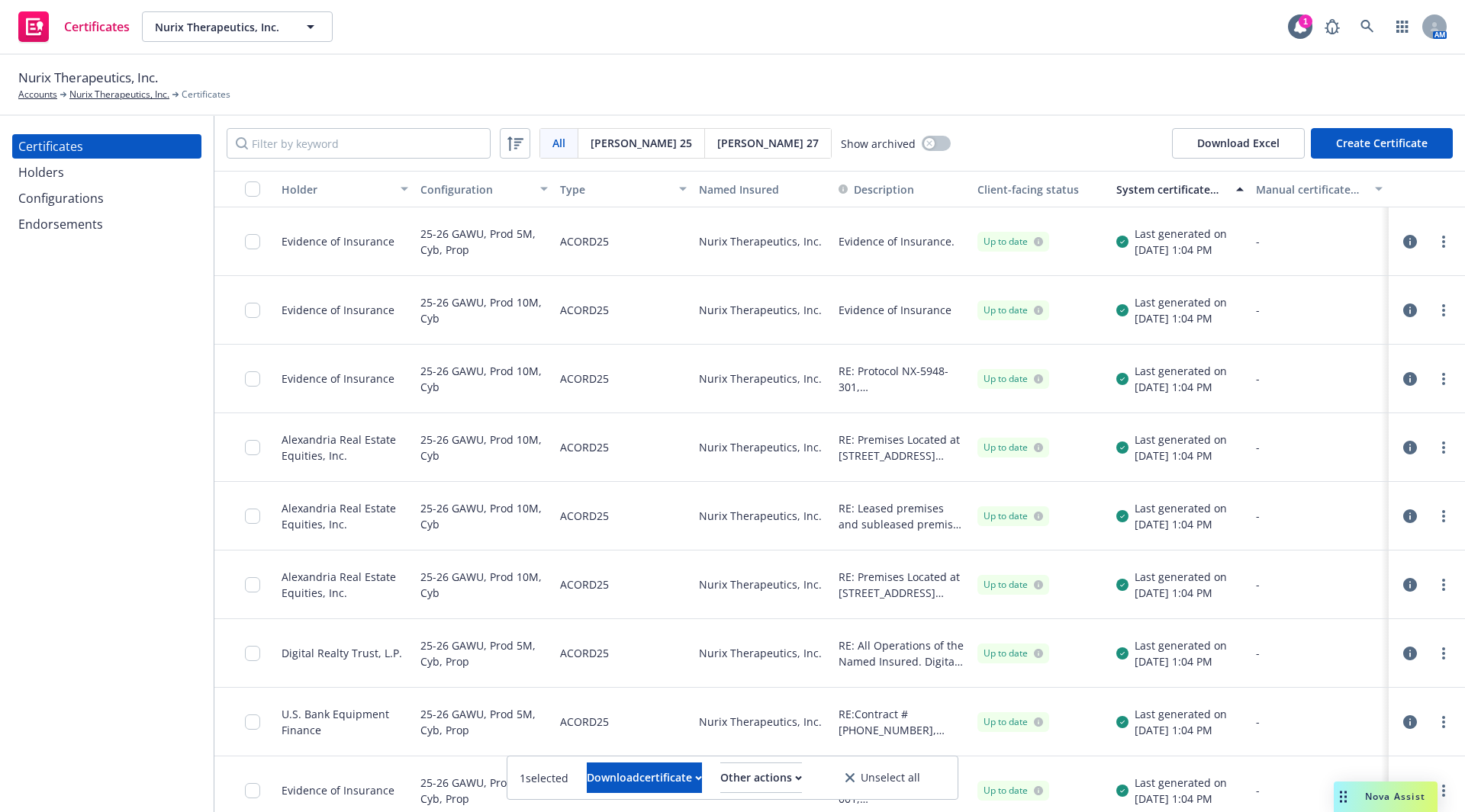
click at [1190, 188] on div "System certificate last generated" at bounding box center [1171, 189] width 110 height 16
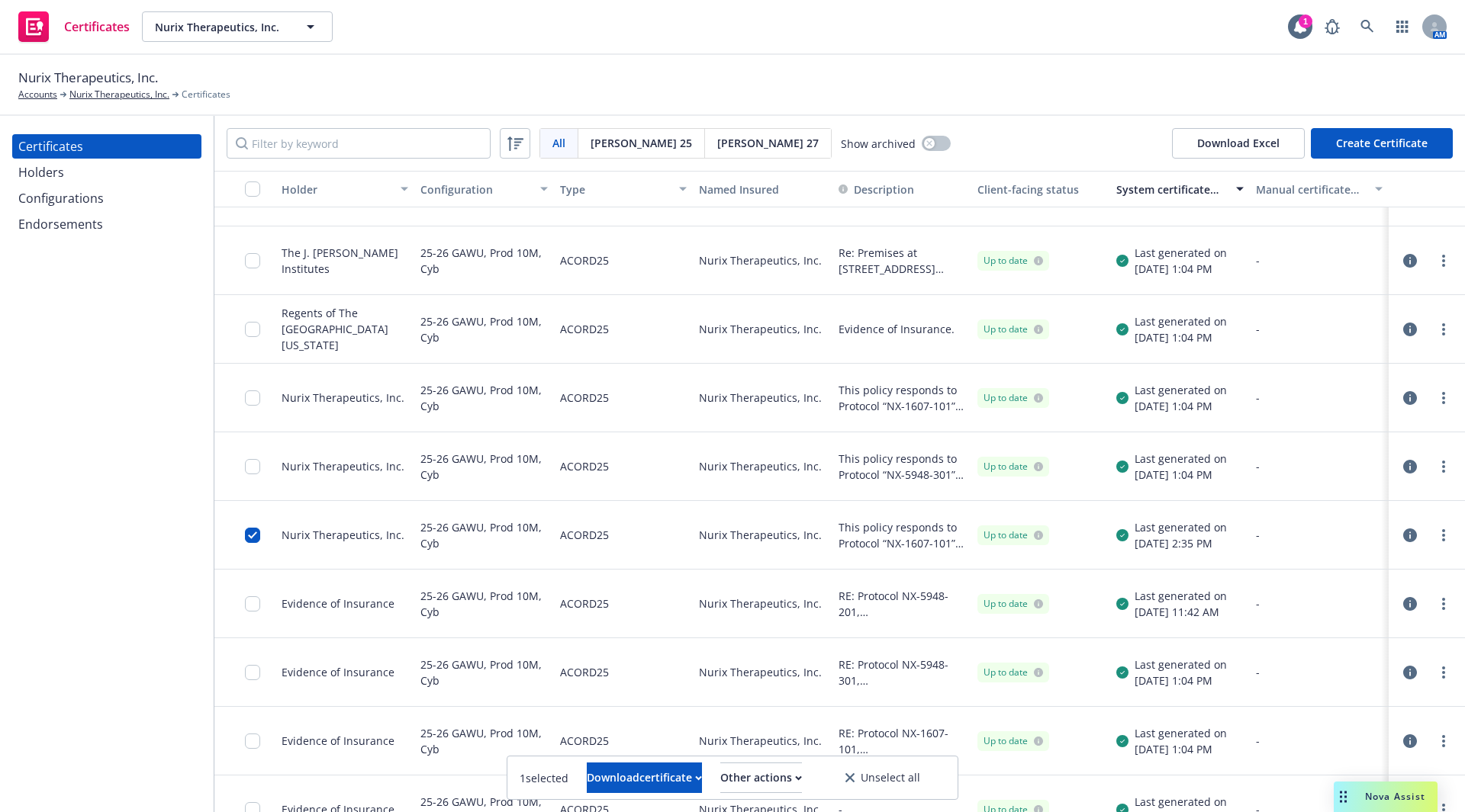
scroll to position [77, 0]
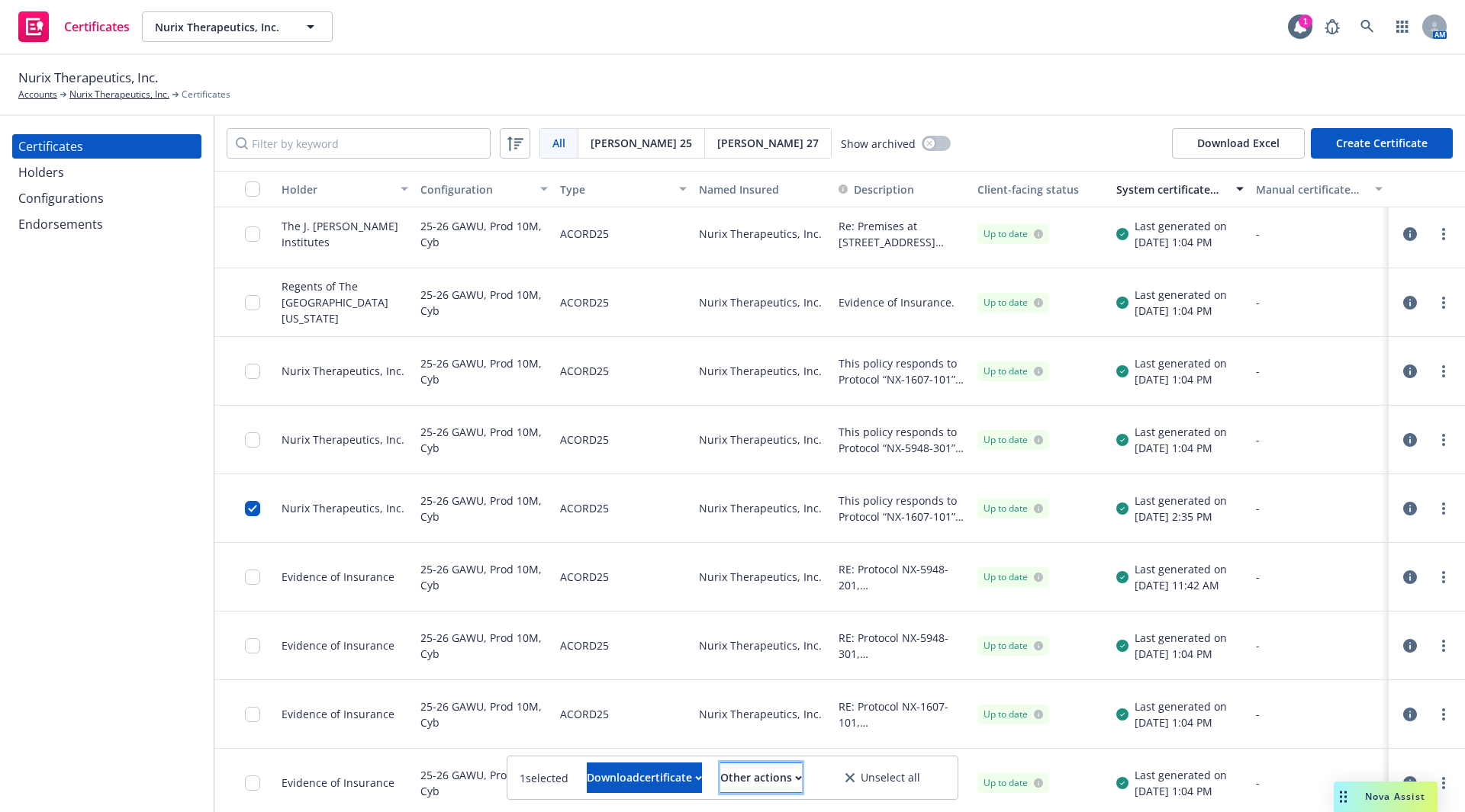
click at [801, 778] on div "Other actions" at bounding box center [761, 778] width 81 height 29
click at [664, 779] on div "Download certificate" at bounding box center [644, 778] width 115 height 29
click at [625, 745] on link "Download uneditable file" at bounding box center [566, 740] width 177 height 30
click at [240, 20] on span "Nurix Therapeutics, Inc." at bounding box center [220, 27] width 132 height 16
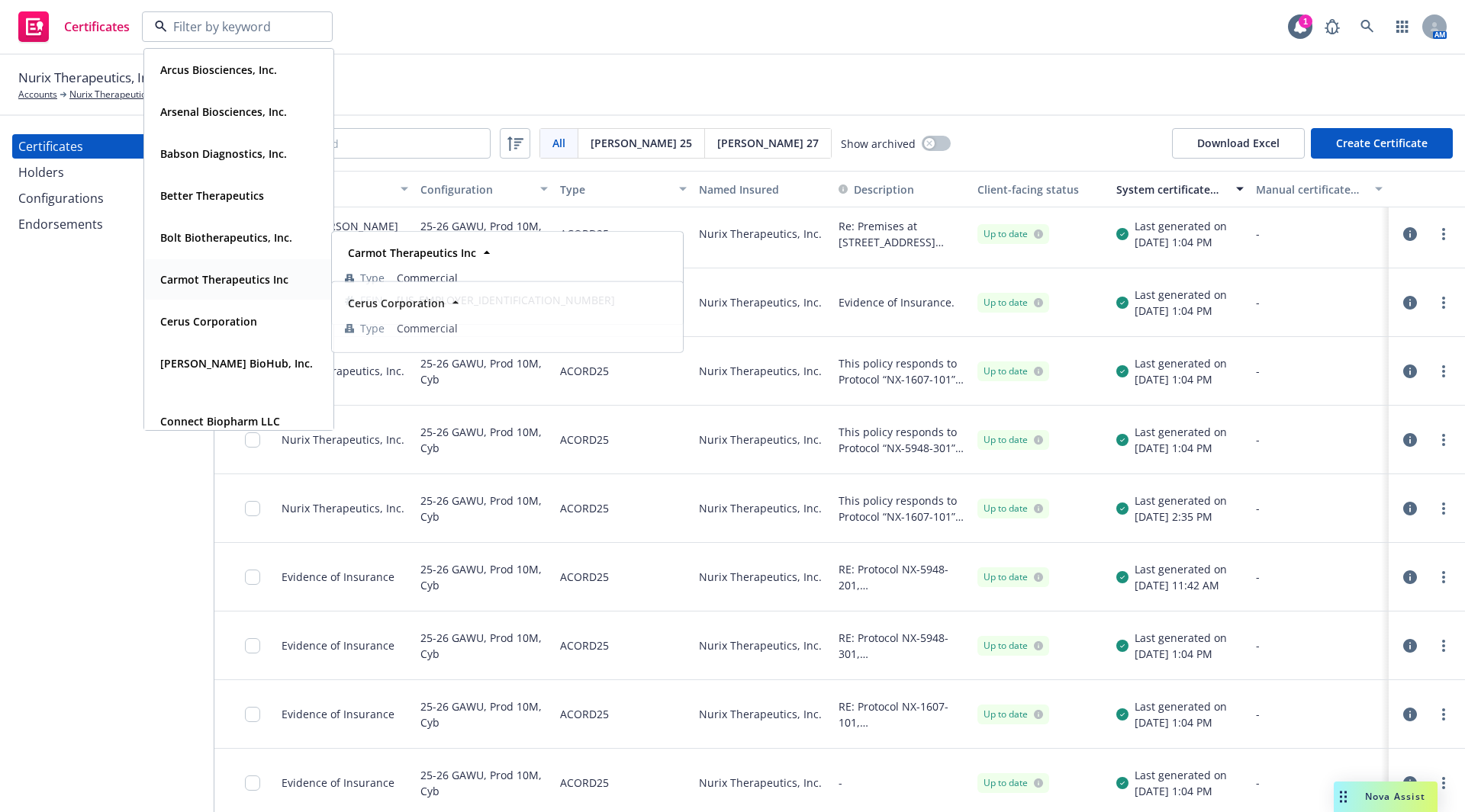
click at [218, 292] on div "Carmot Therapeutics Inc Type Commercial FEIN 26-1872684" at bounding box center [238, 280] width 188 height 41
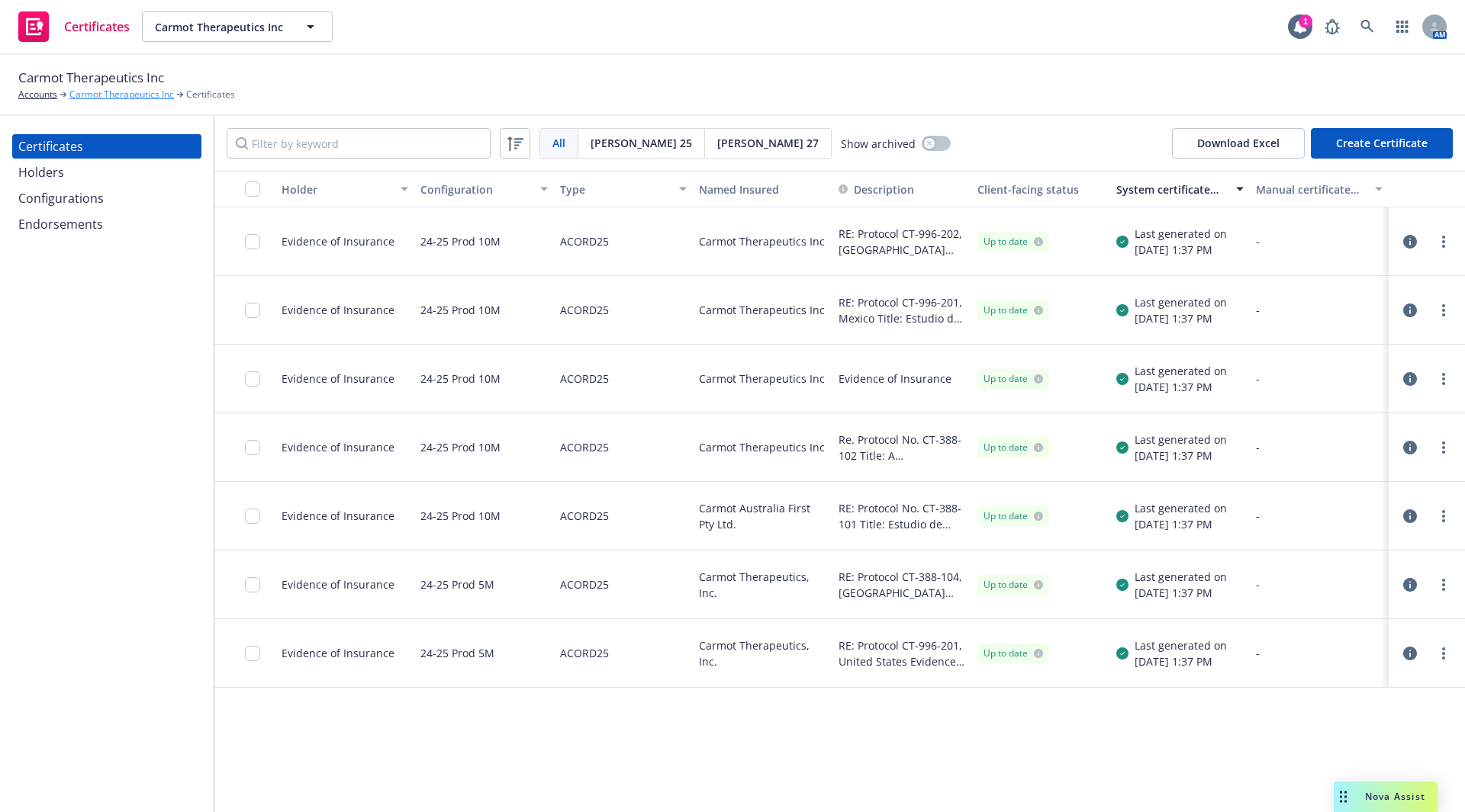
click at [102, 99] on link "Carmot Therapeutics Inc" at bounding box center [122, 95] width 105 height 14
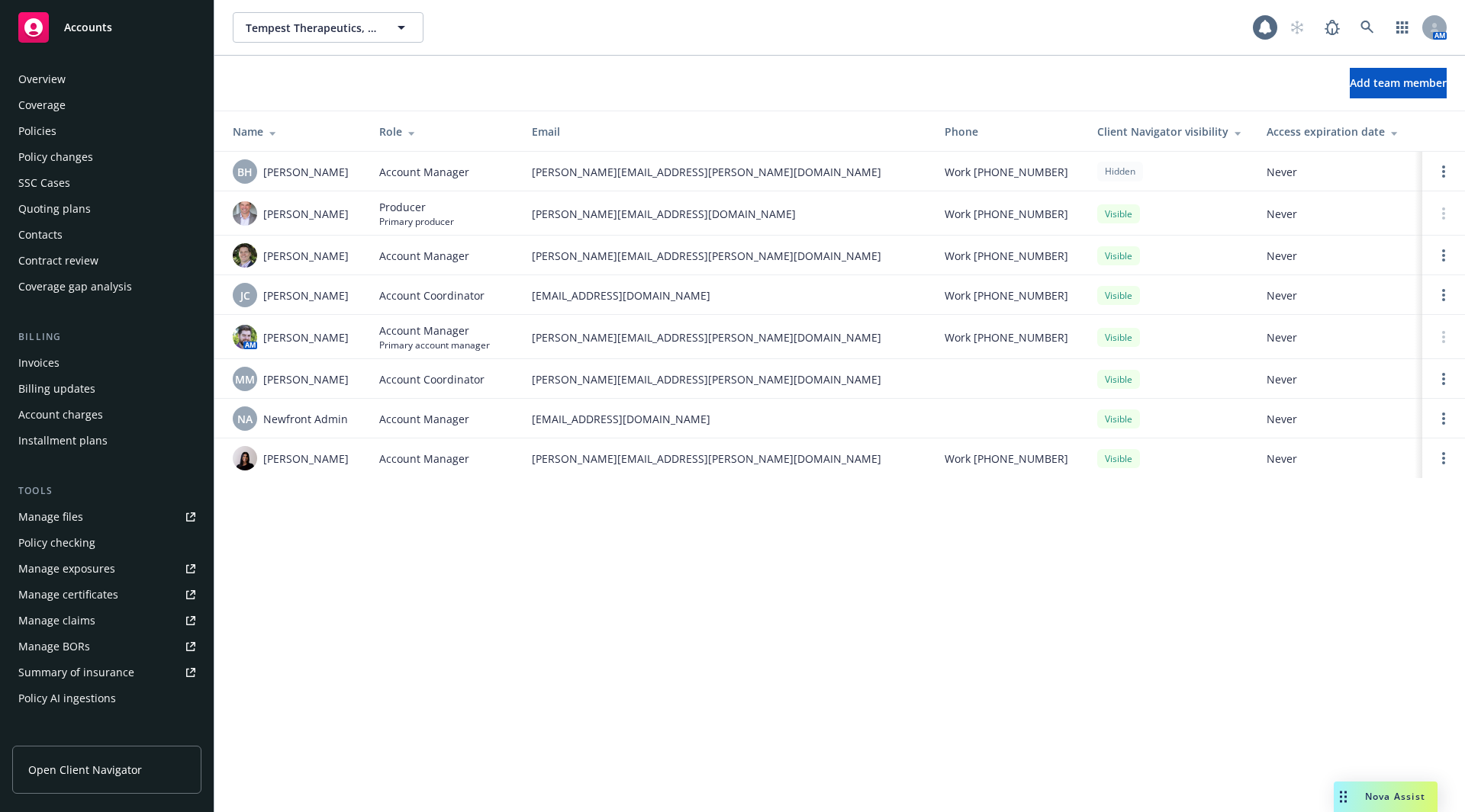
scroll to position [234, 0]
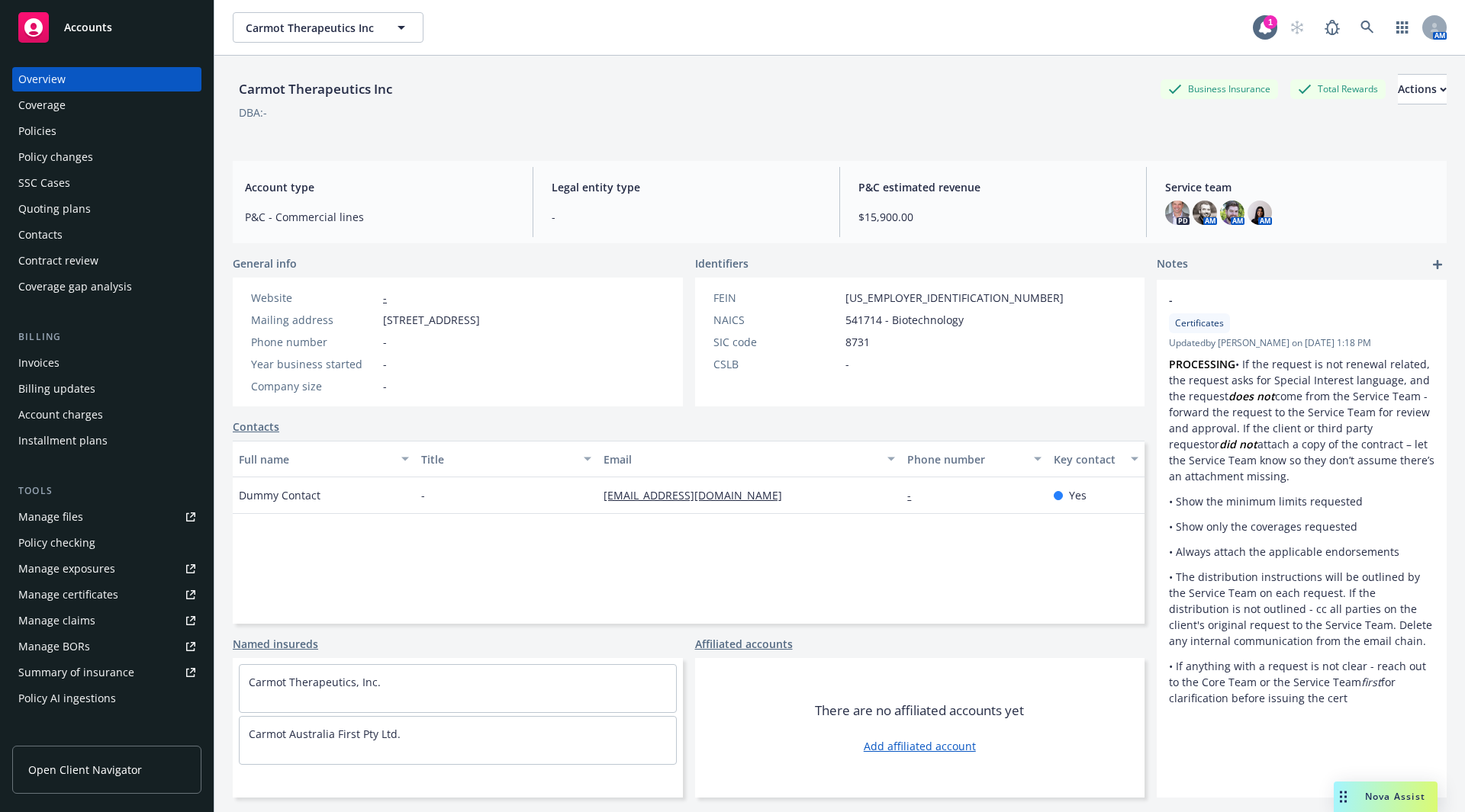
click at [47, 132] on div "Policies" at bounding box center [37, 131] width 38 height 24
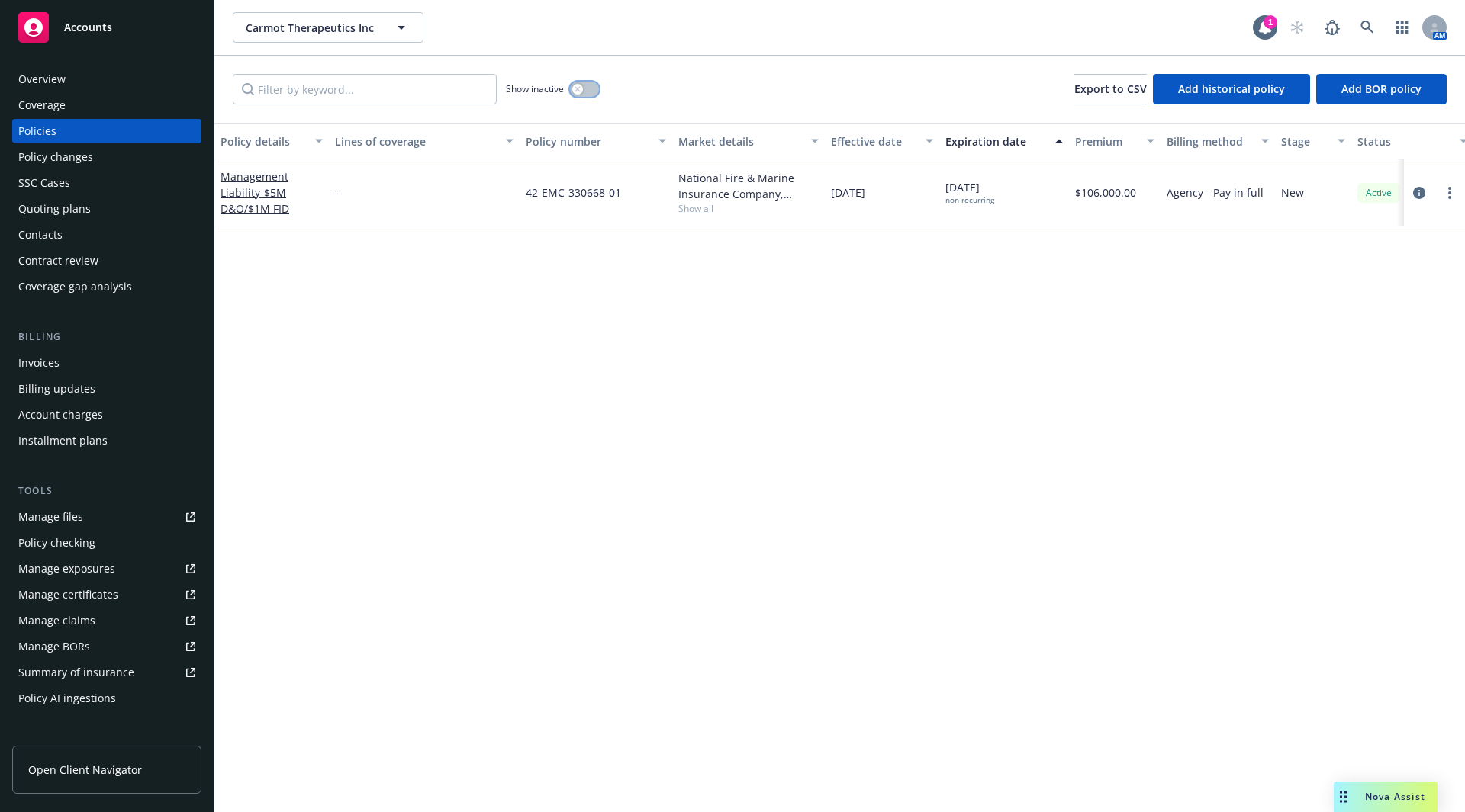
click at [586, 94] on button "button" at bounding box center [584, 89] width 29 height 16
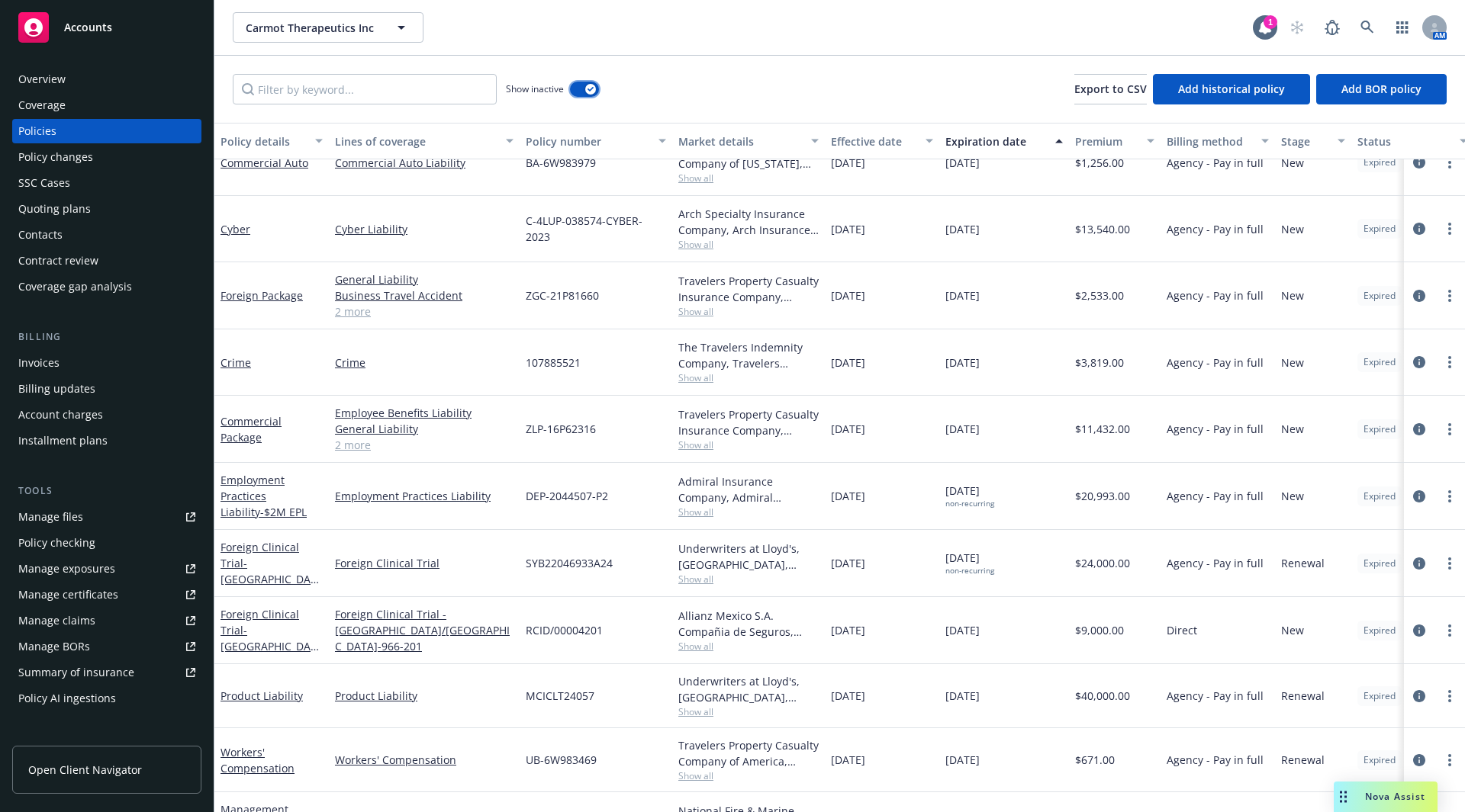
scroll to position [757, 0]
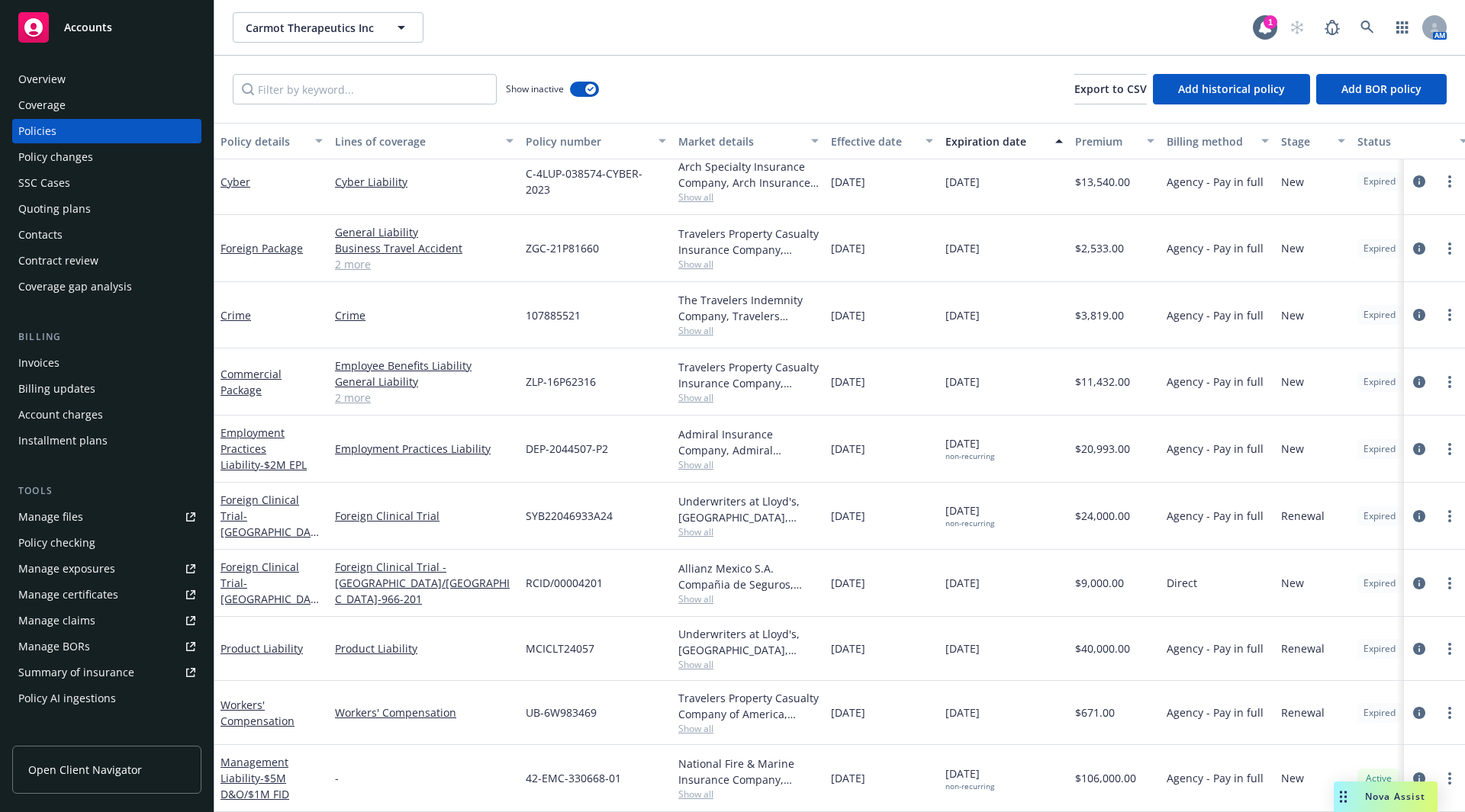
click at [804, 42] on div "Carmot Therapeutics Inc Carmot Therapeutics Inc" at bounding box center [743, 27] width 1020 height 30
